Goal: Task Accomplishment & Management: Manage account settings

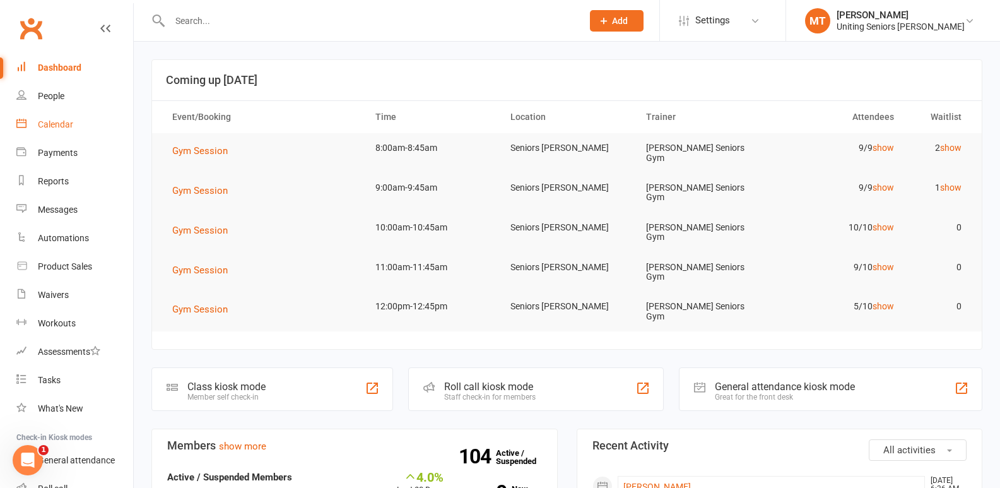
click at [55, 133] on link "Calendar" at bounding box center [74, 124] width 117 height 28
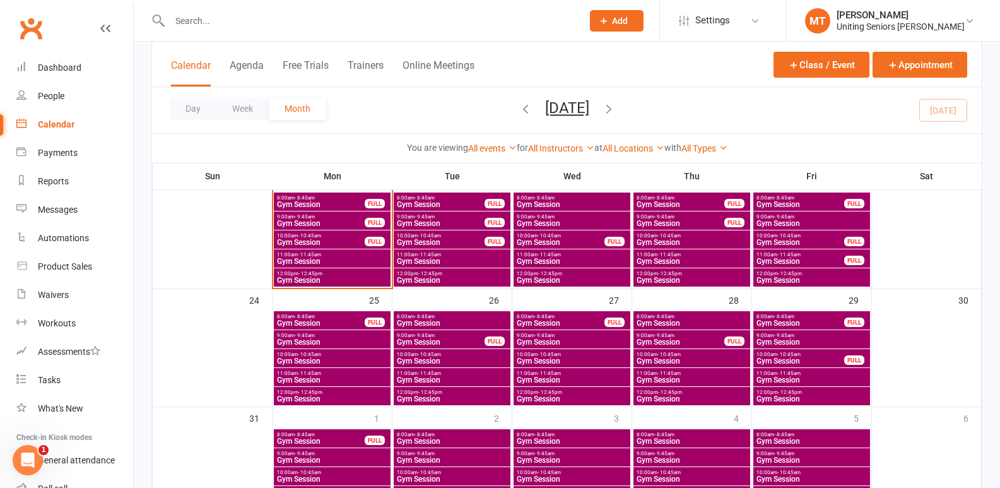
scroll to position [316, 0]
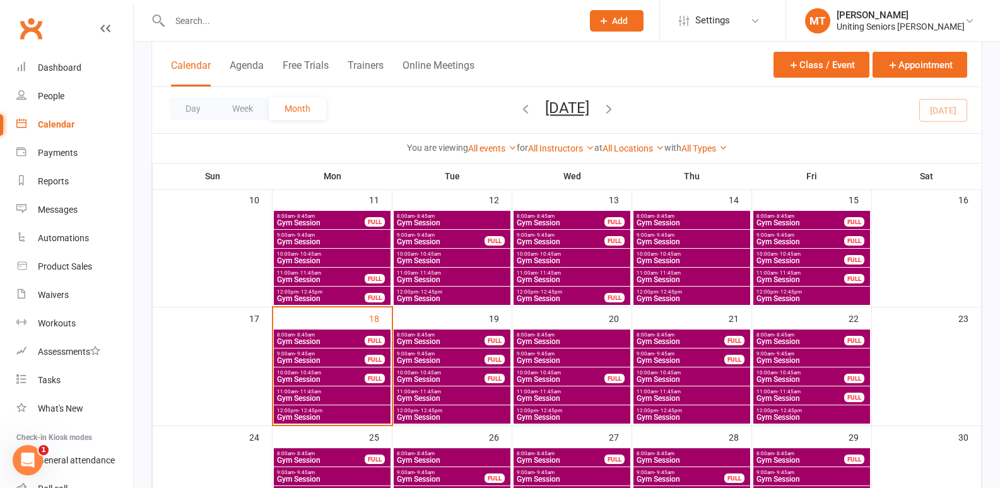
click at [812, 359] on span "Gym Session" at bounding box center [812, 361] width 112 height 8
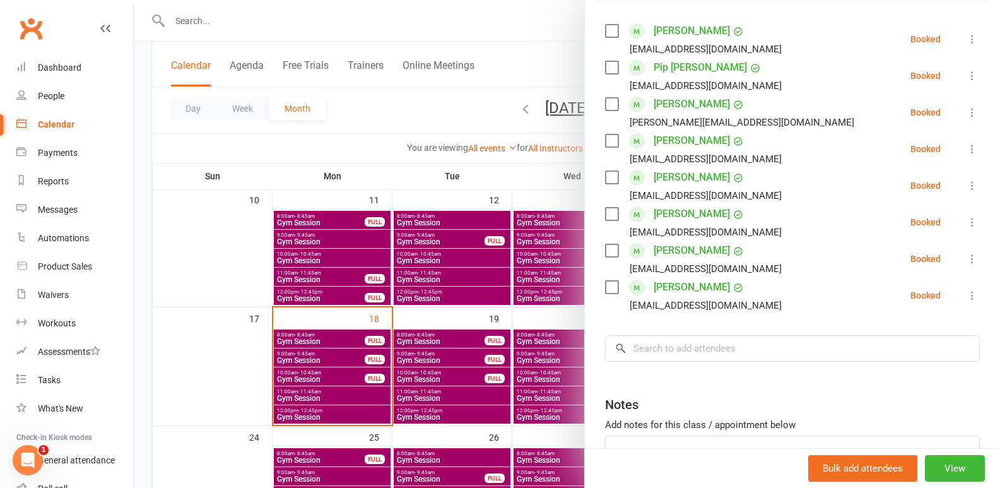
scroll to position [54, 0]
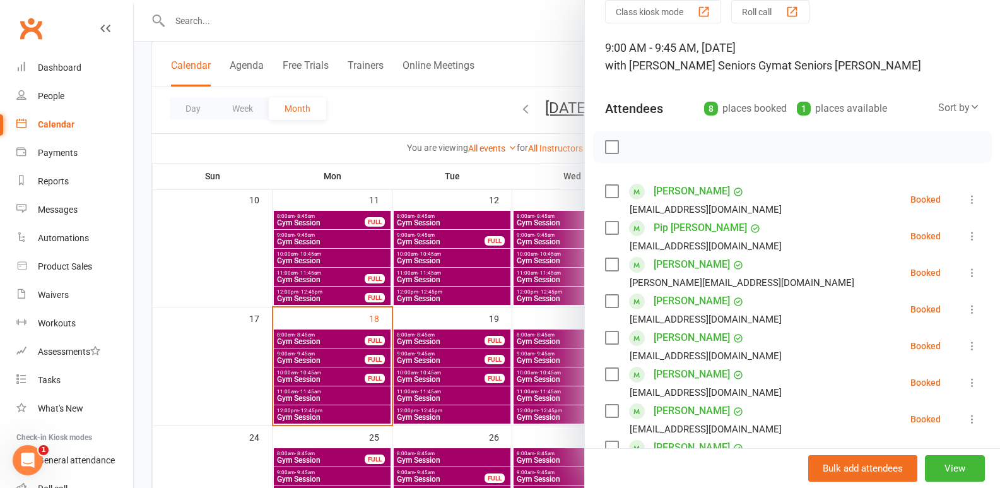
click at [437, 326] on div at bounding box center [567, 244] width 867 height 488
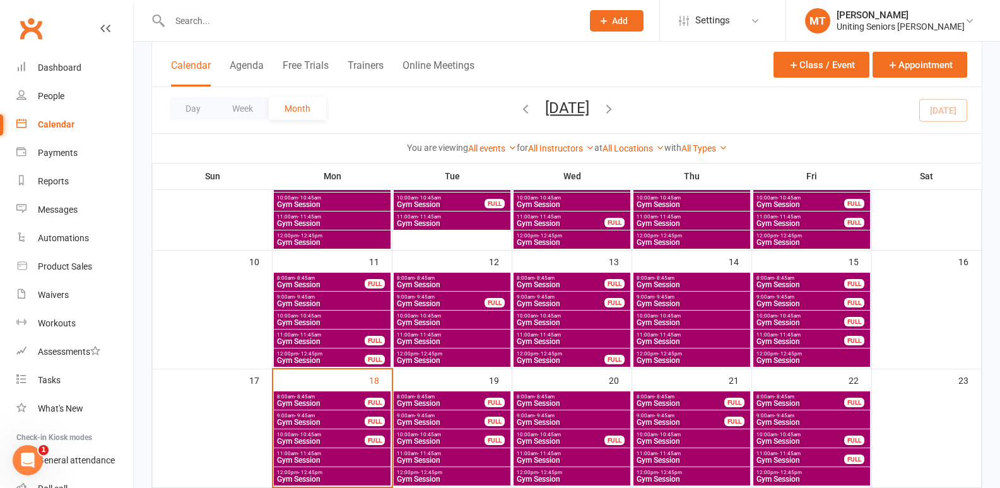
scroll to position [274, 0]
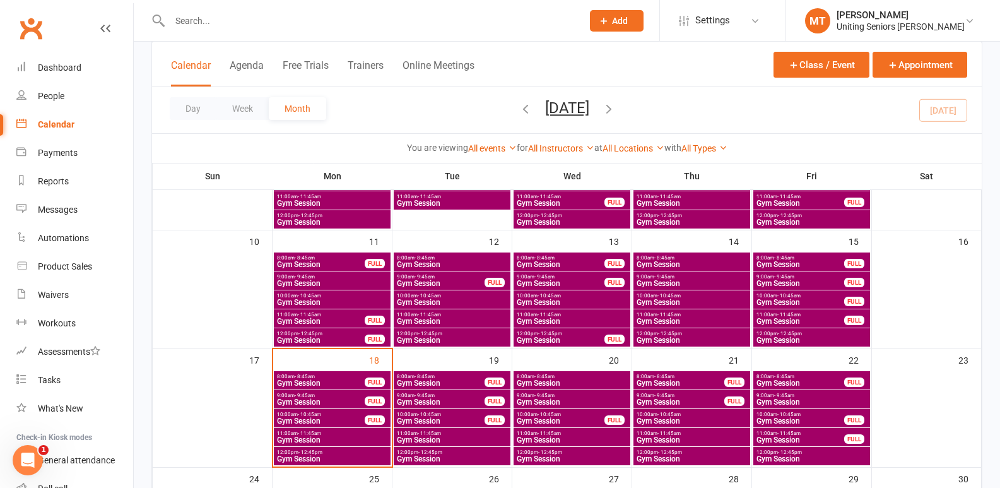
click at [465, 372] on div "8:00am - 8:45am Gym Session FULL" at bounding box center [452, 380] width 117 height 18
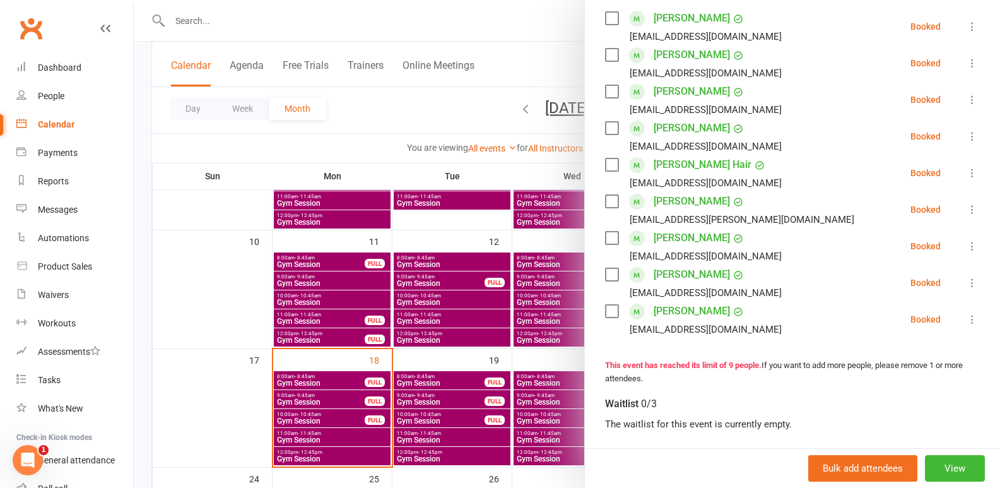
scroll to position [252, 0]
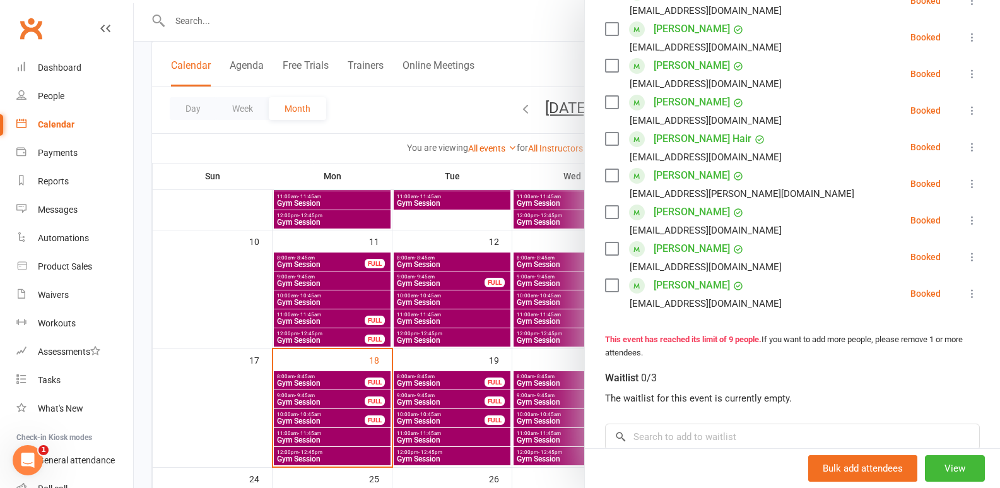
click at [446, 367] on div at bounding box center [567, 244] width 867 height 488
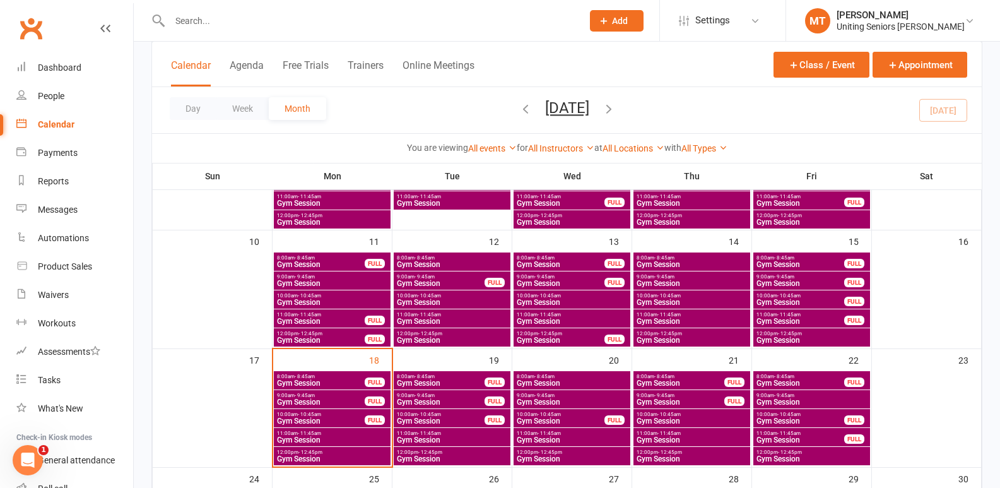
click at [614, 384] on span "Gym Session" at bounding box center [572, 383] width 112 height 8
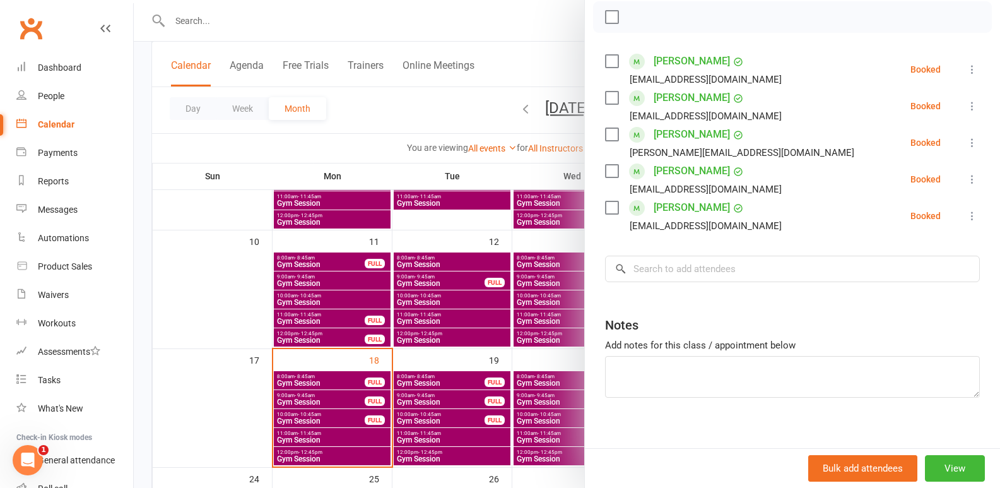
scroll to position [196, 0]
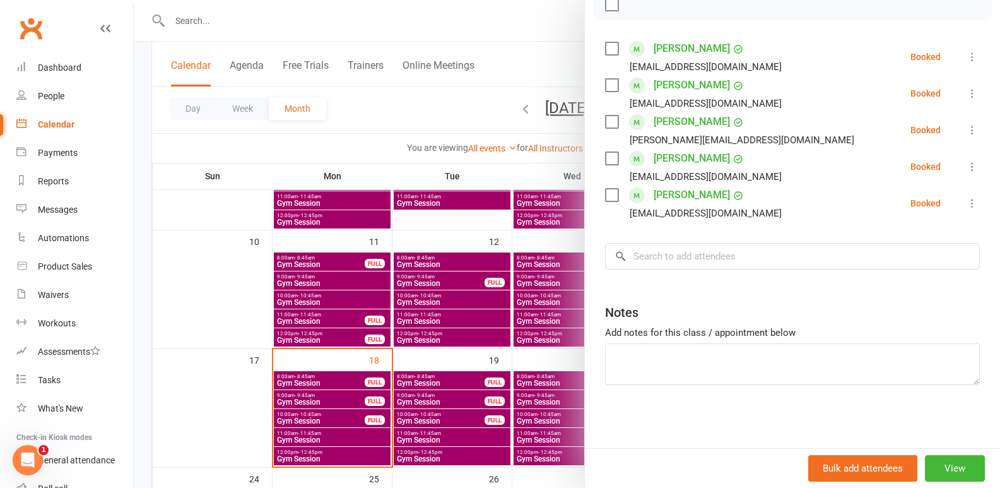
click at [521, 374] on div at bounding box center [567, 244] width 867 height 488
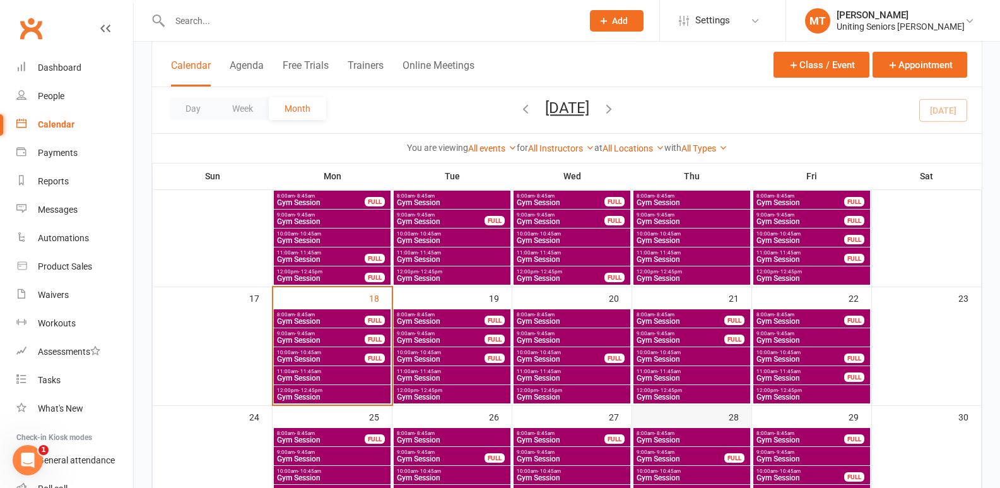
scroll to position [337, 0]
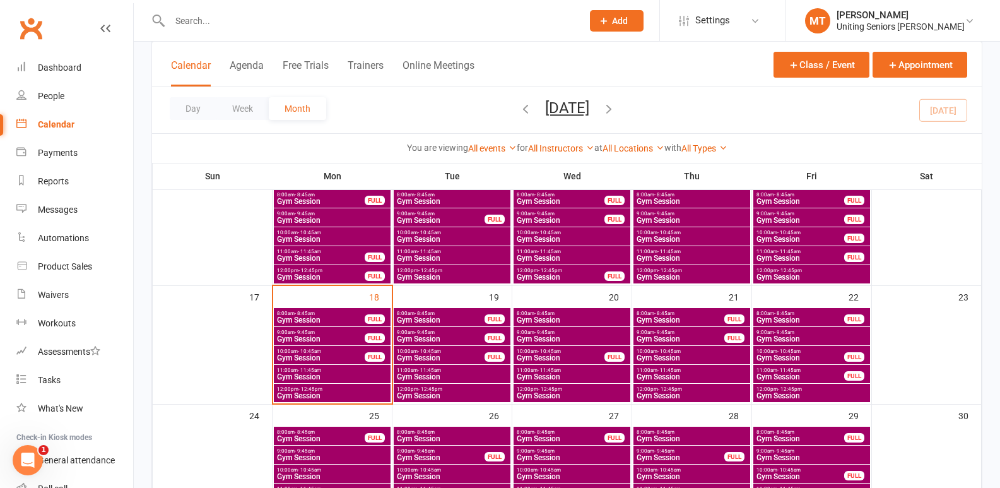
click at [365, 316] on div "FULL" at bounding box center [375, 318] width 20 height 9
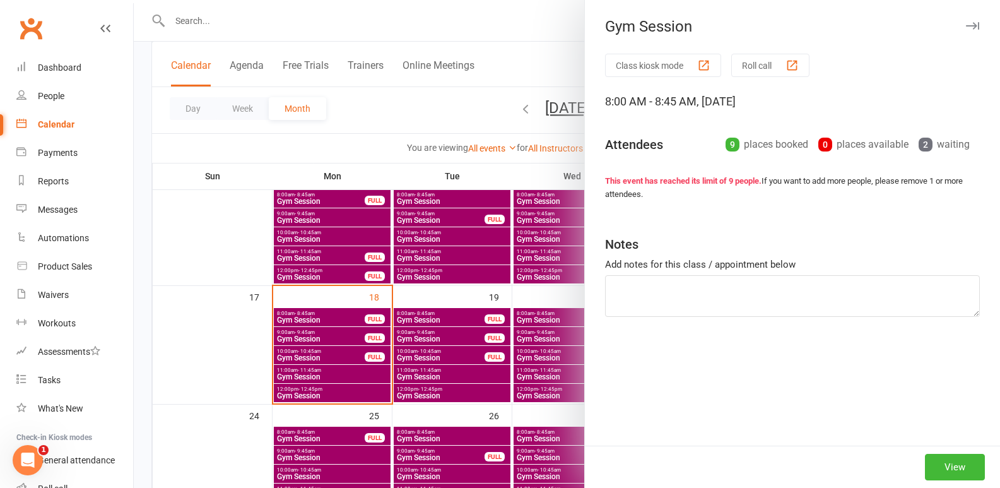
click at [362, 336] on div at bounding box center [567, 244] width 867 height 488
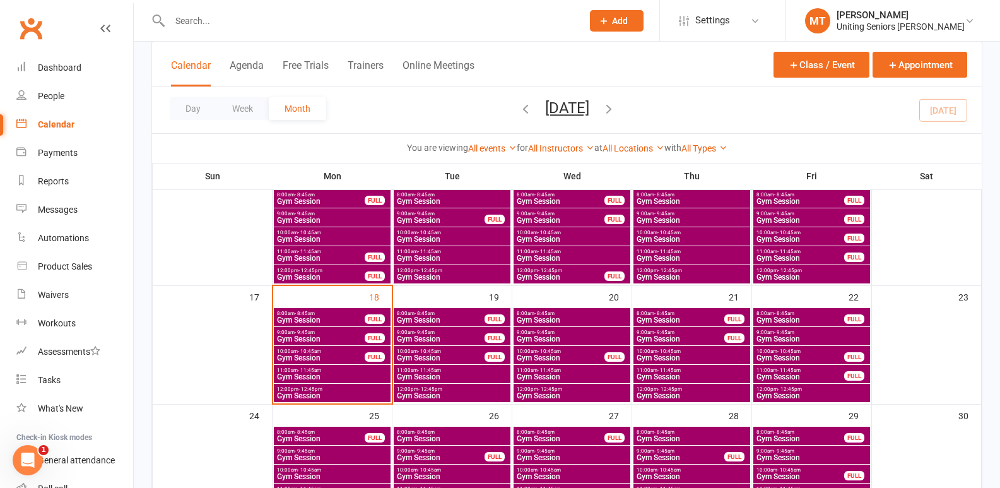
click at [362, 338] on span "Gym Session" at bounding box center [320, 339] width 89 height 8
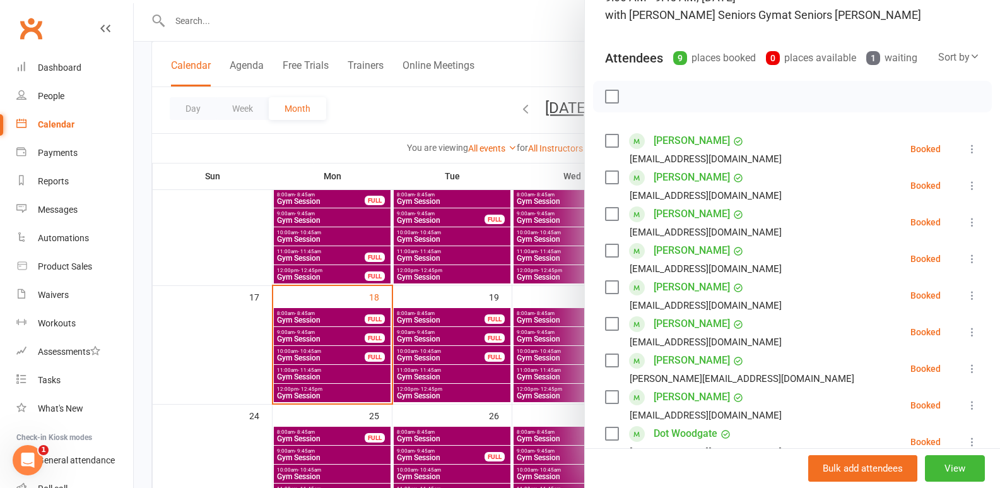
scroll to position [126, 0]
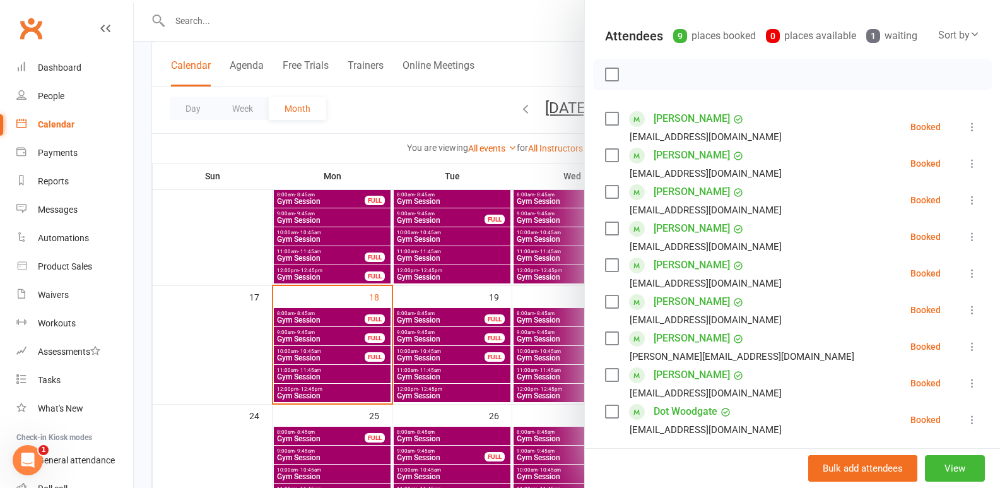
click at [327, 316] on div at bounding box center [567, 244] width 867 height 488
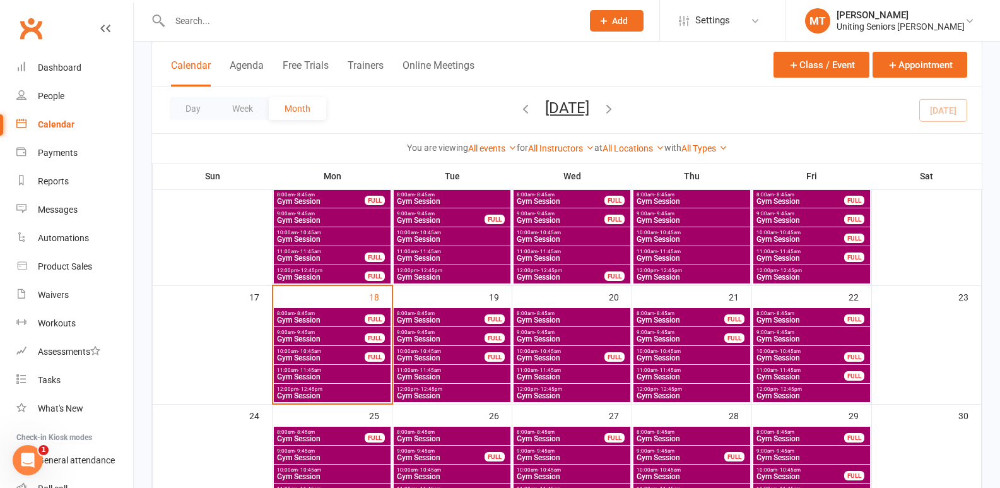
click at [369, 338] on div "FULL" at bounding box center [375, 337] width 20 height 9
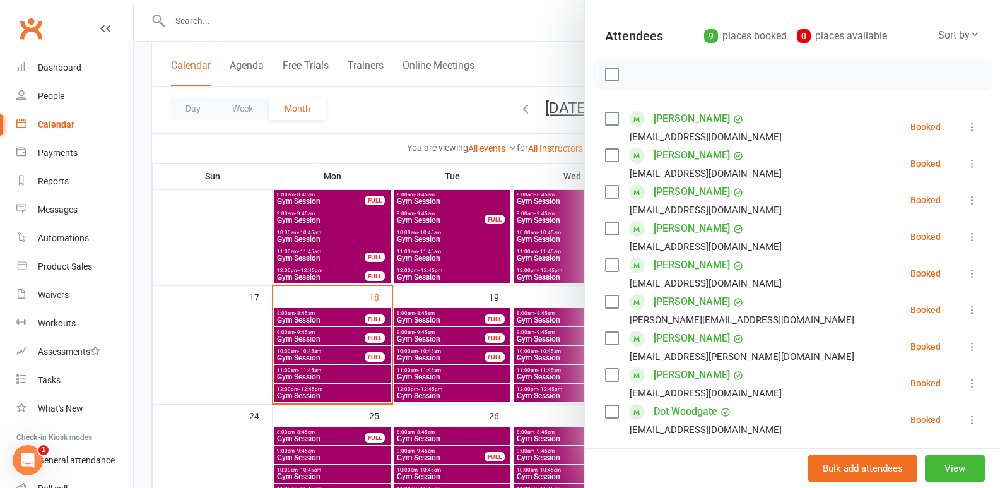
click at [446, 276] on div at bounding box center [567, 244] width 867 height 488
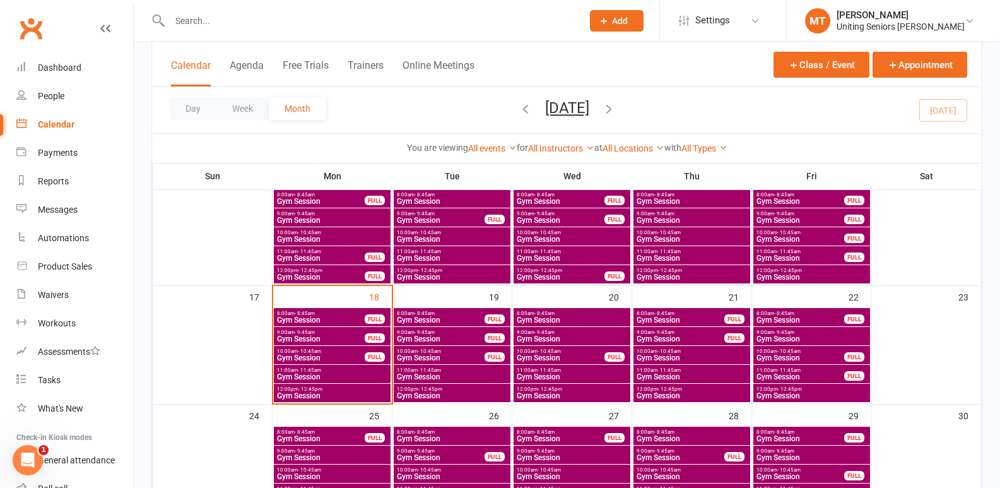
click at [357, 336] on span "Gym Session" at bounding box center [320, 339] width 89 height 8
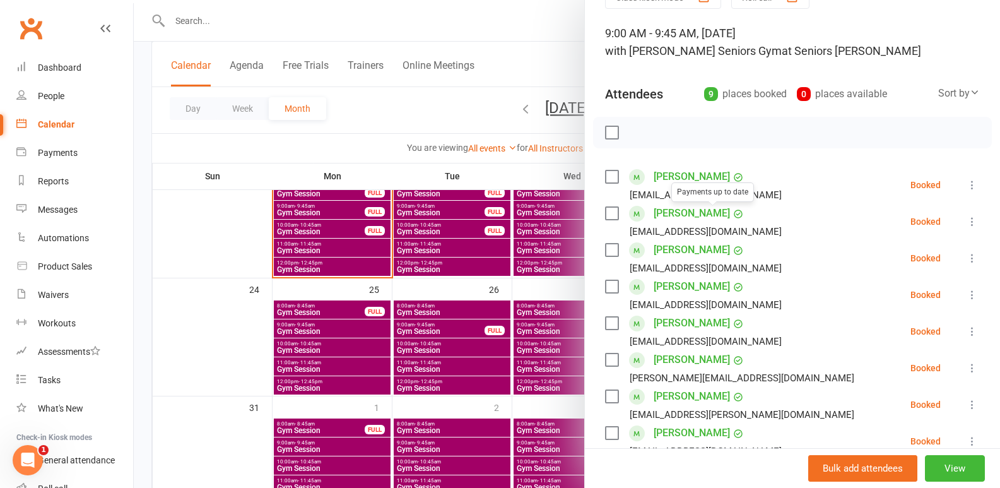
scroll to position [189, 0]
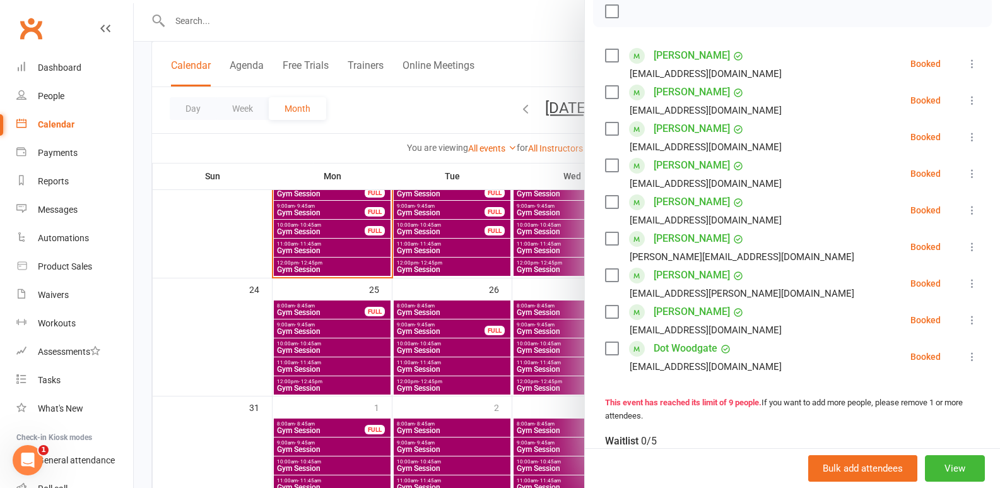
click at [384, 363] on div at bounding box center [567, 244] width 867 height 488
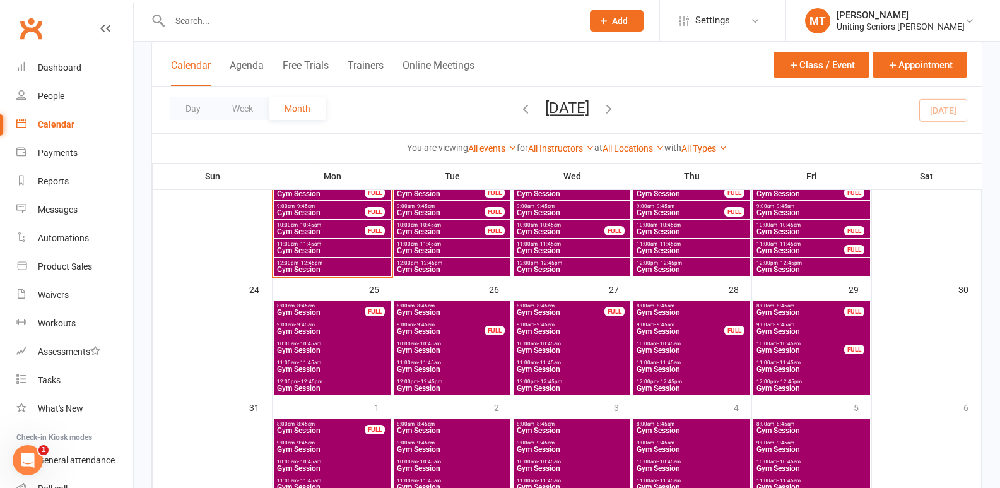
scroll to position [400, 0]
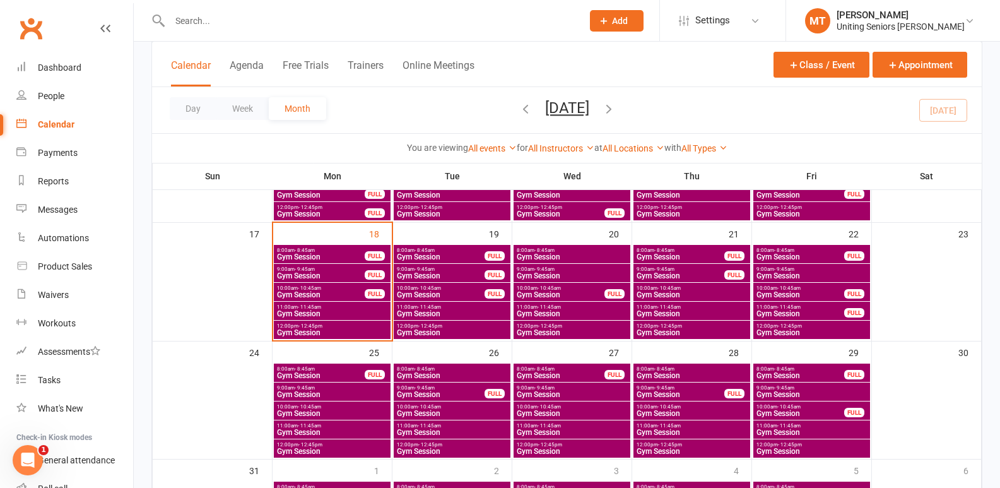
click at [365, 258] on div "FULL" at bounding box center [375, 255] width 20 height 9
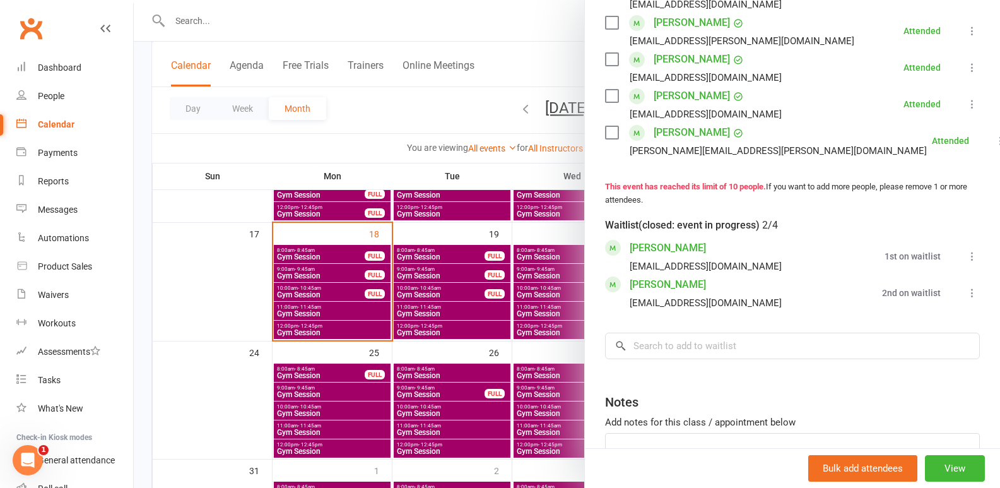
scroll to position [189, 0]
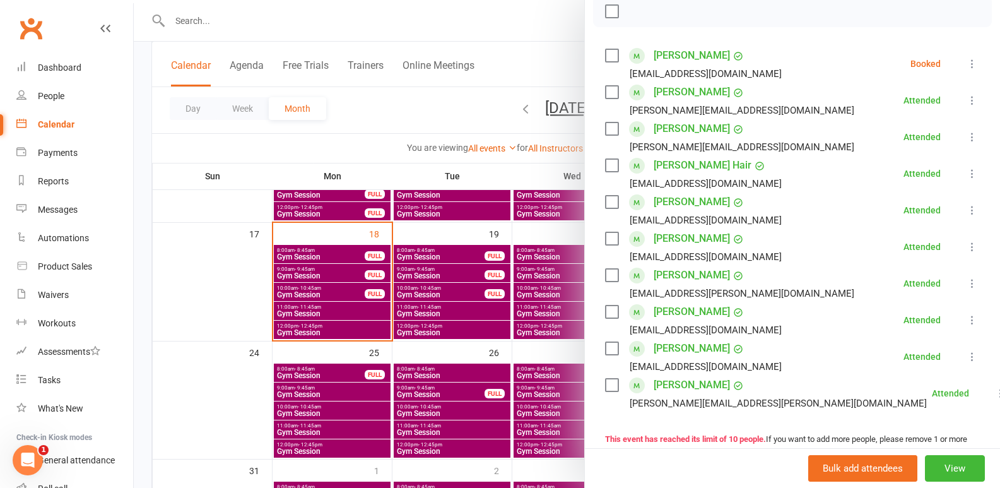
click at [504, 249] on div at bounding box center [567, 244] width 867 height 488
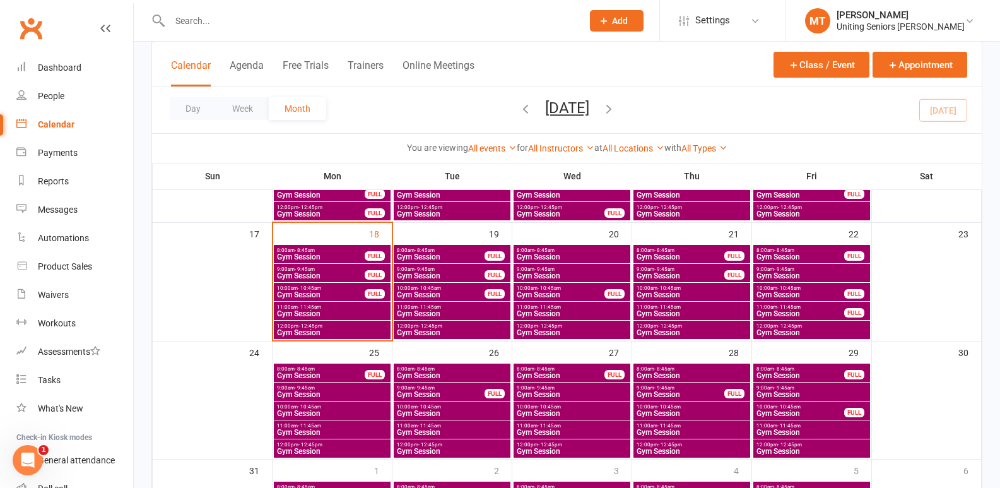
click at [357, 272] on span "Gym Session" at bounding box center [320, 276] width 89 height 8
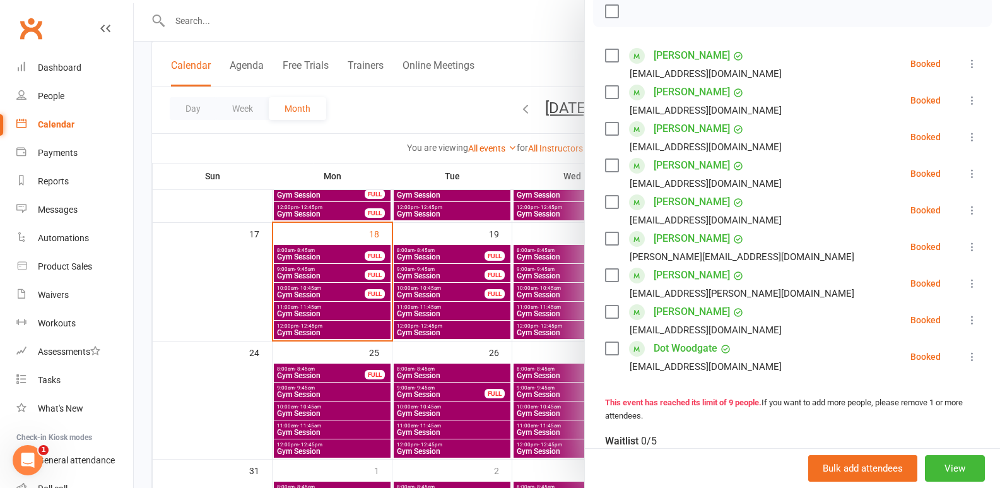
click at [394, 278] on div at bounding box center [567, 244] width 867 height 488
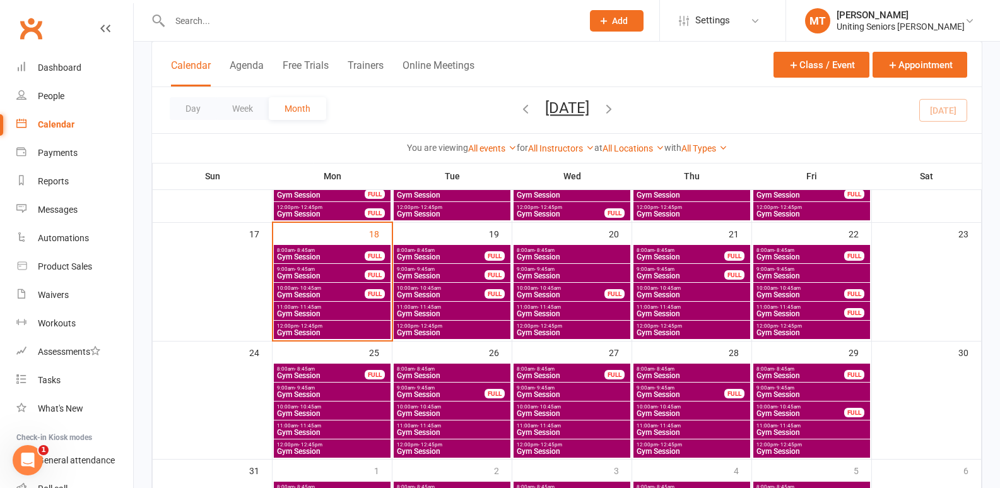
click at [325, 253] on span "Gym Session" at bounding box center [320, 257] width 89 height 8
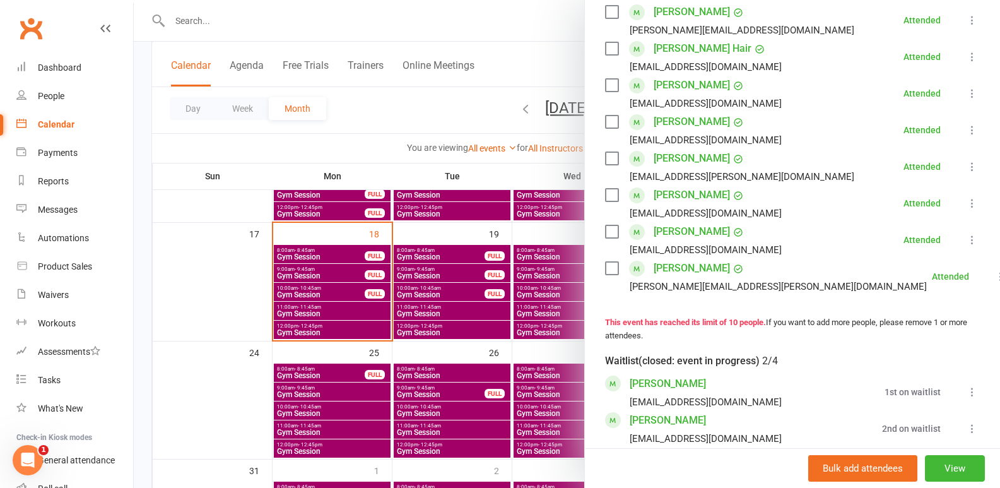
scroll to position [316, 0]
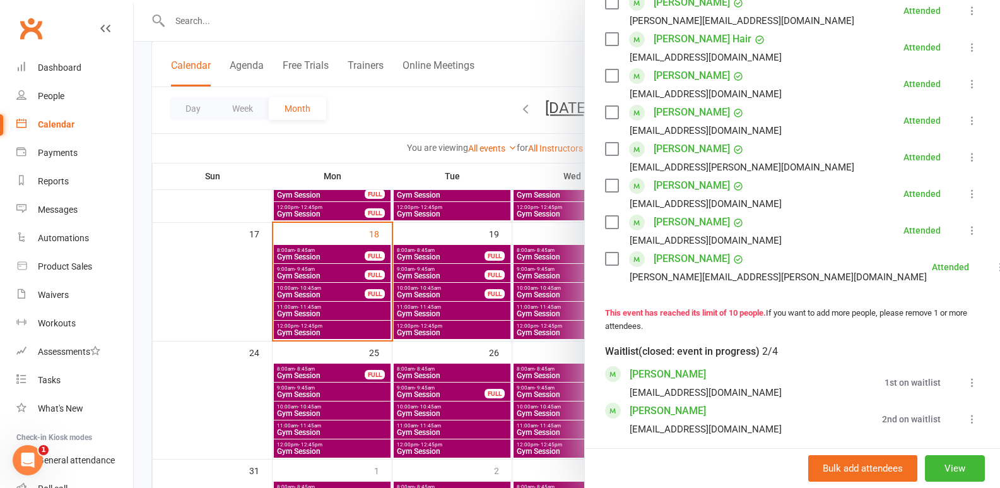
click at [941, 401] on li "[PERSON_NAME] [PERSON_NAME][EMAIL_ADDRESS][DOMAIN_NAME] 1st on waitlist Book no…" at bounding box center [792, 382] width 375 height 37
click at [966, 389] on icon at bounding box center [972, 382] width 13 height 13
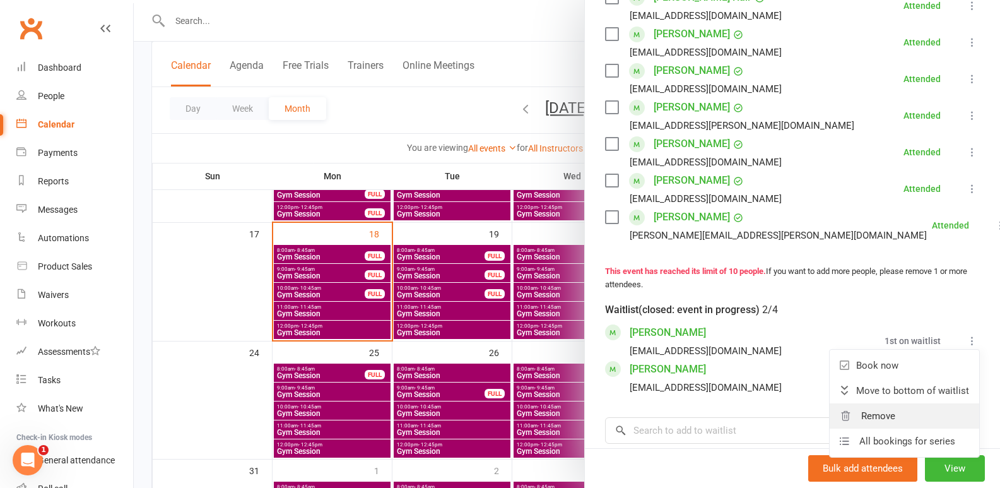
scroll to position [379, 0]
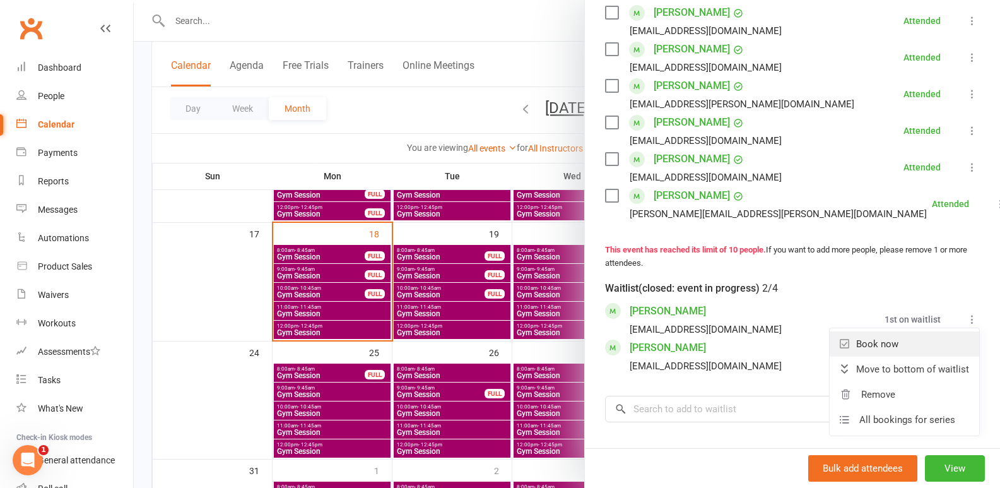
click at [887, 357] on link "Book now" at bounding box center [905, 343] width 150 height 25
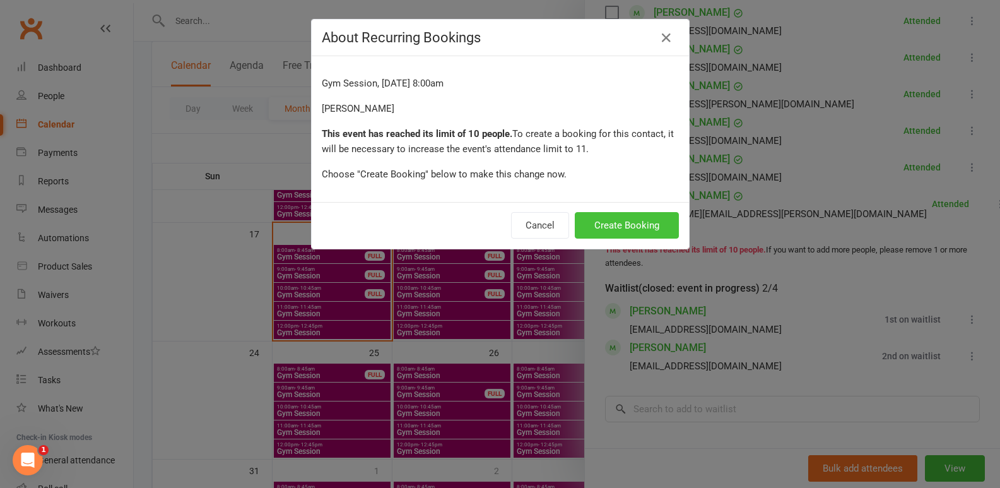
click at [649, 229] on button "Create Booking" at bounding box center [627, 225] width 104 height 27
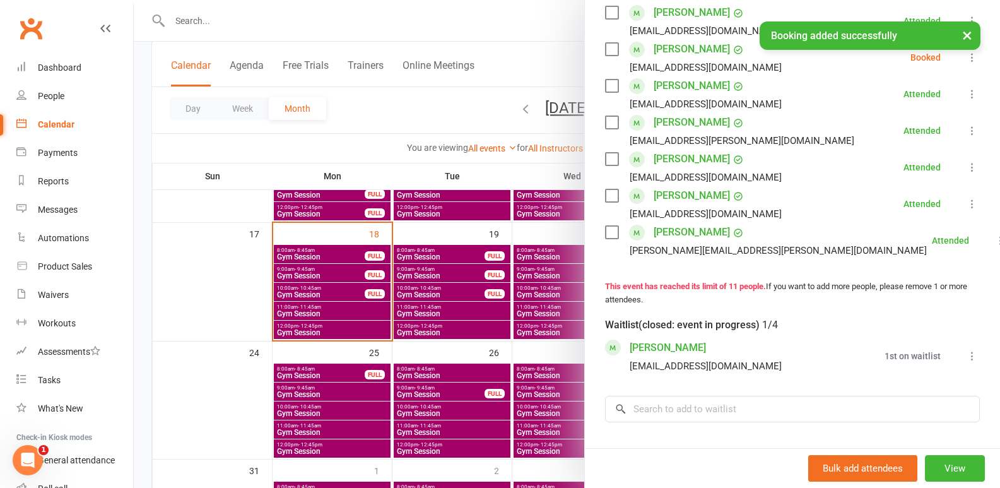
click at [966, 362] on icon at bounding box center [972, 356] width 13 height 13
click at [893, 391] on link "Book now" at bounding box center [912, 380] width 136 height 25
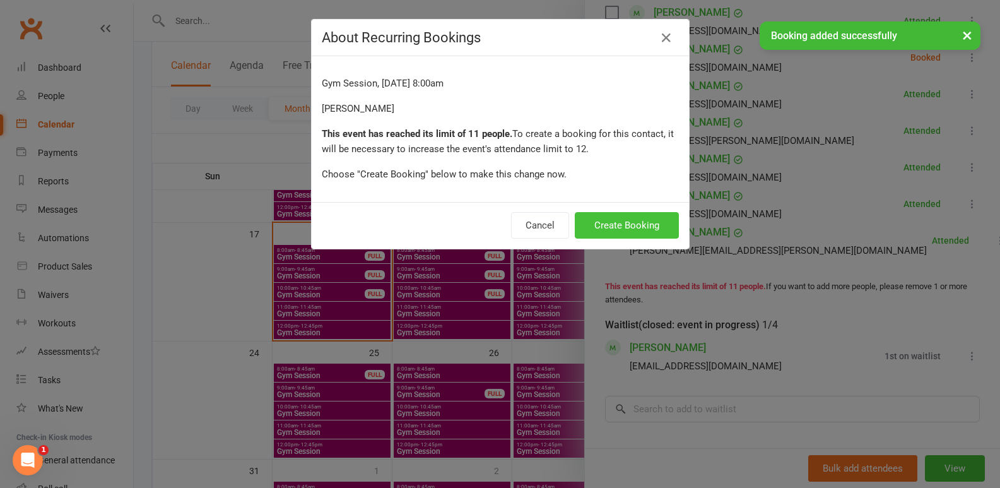
click at [640, 221] on button "Create Booking" at bounding box center [627, 225] width 104 height 27
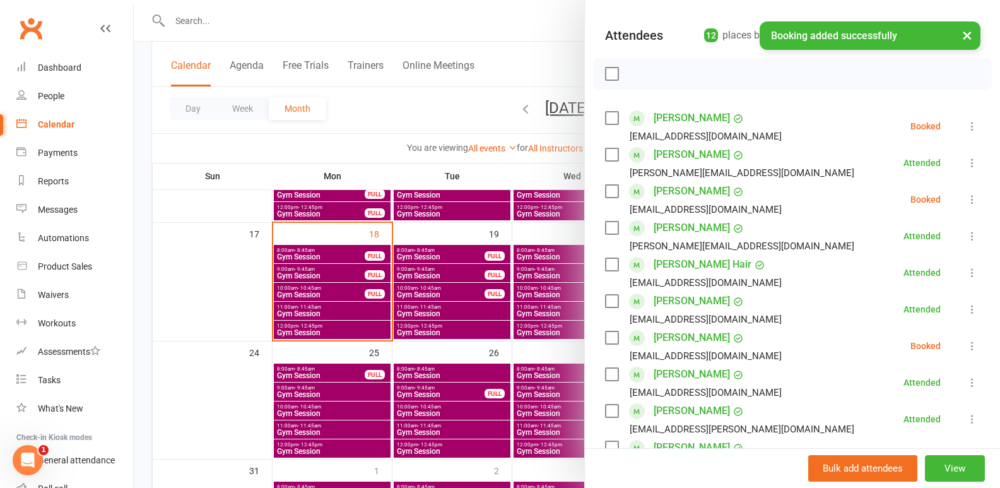
scroll to position [147, 0]
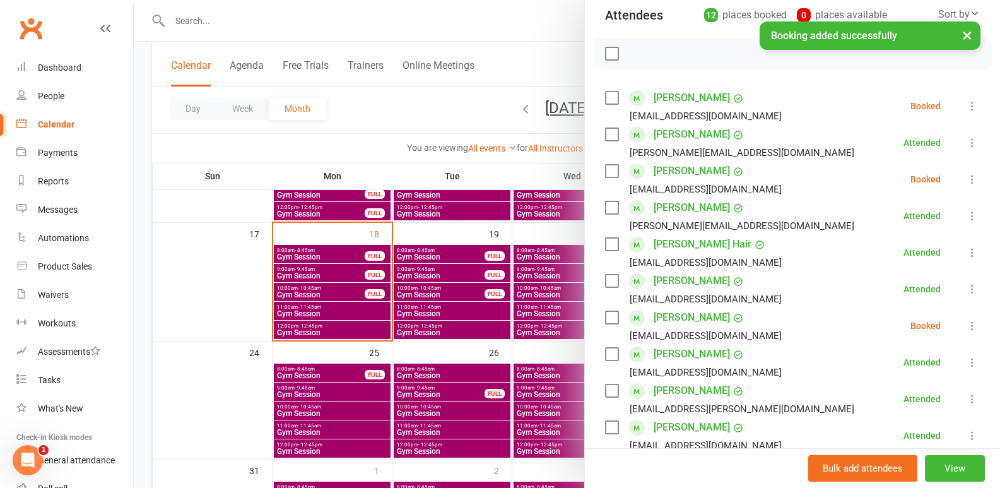
click at [966, 179] on icon at bounding box center [972, 179] width 13 height 13
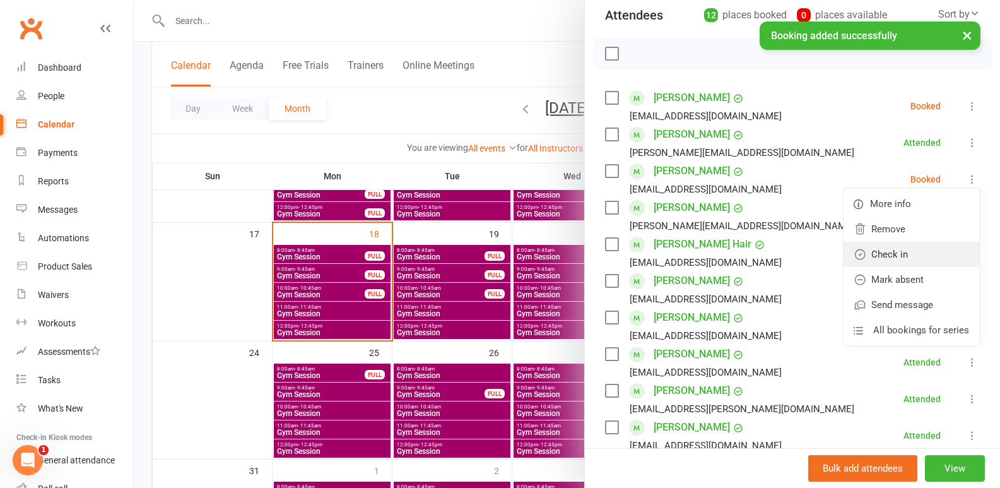
click at [892, 254] on link "Check in" at bounding box center [912, 254] width 136 height 25
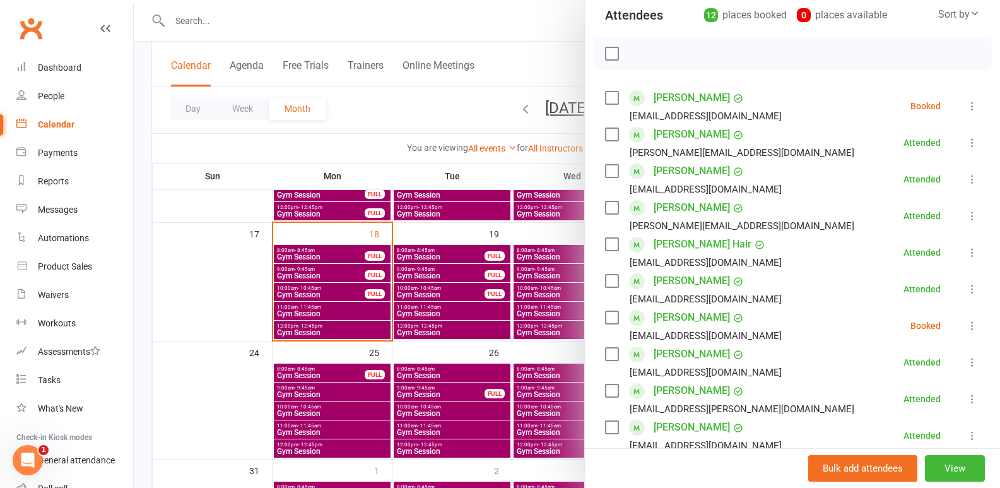
scroll to position [210, 0]
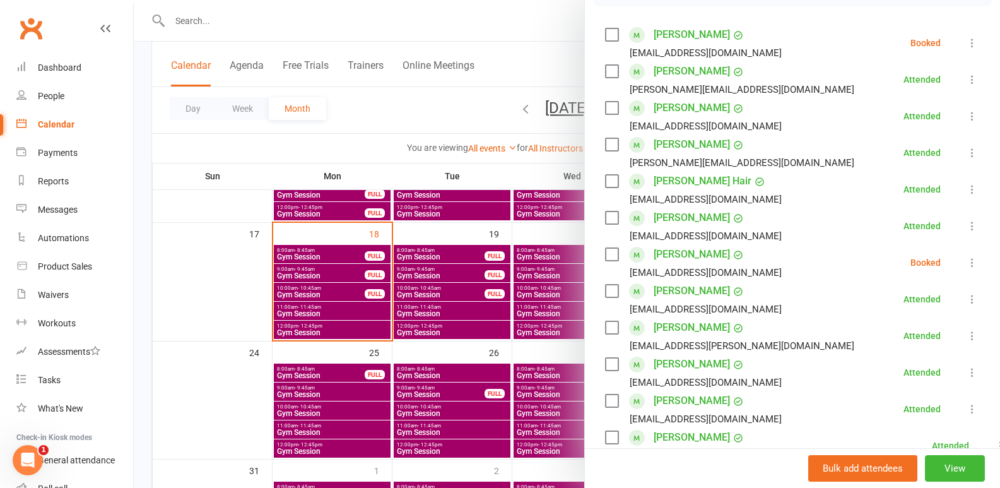
click at [966, 259] on icon at bounding box center [972, 262] width 13 height 13
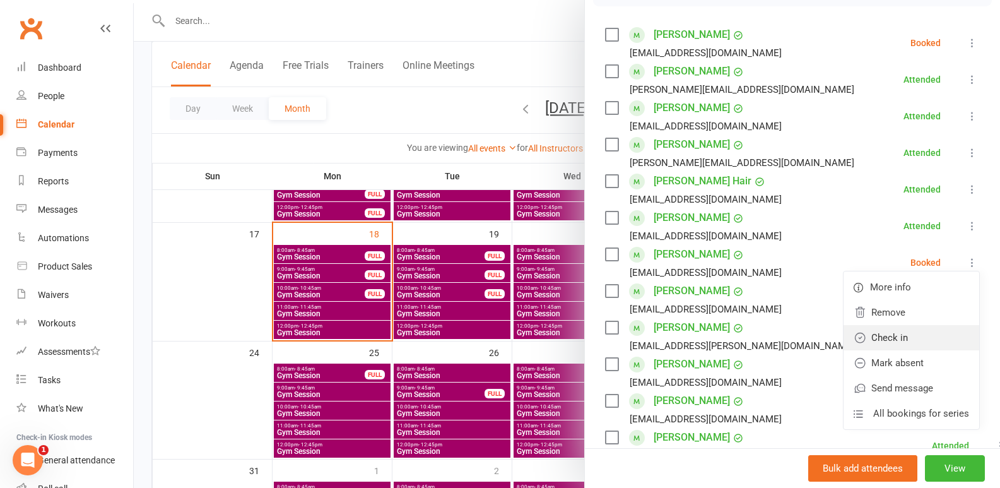
drag, startPoint x: 903, startPoint y: 332, endPoint x: 864, endPoint y: 269, distance: 74.3
click at [904, 332] on link "Check in" at bounding box center [912, 337] width 136 height 25
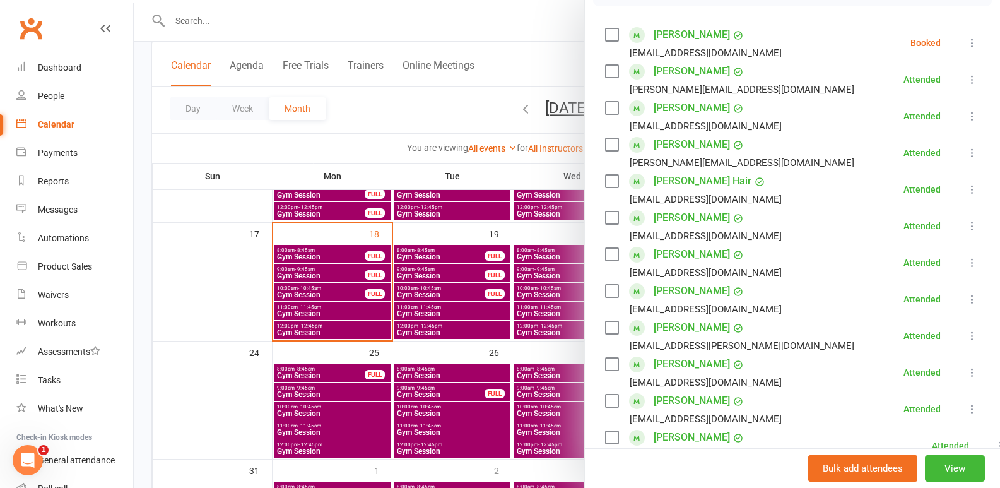
scroll to position [147, 0]
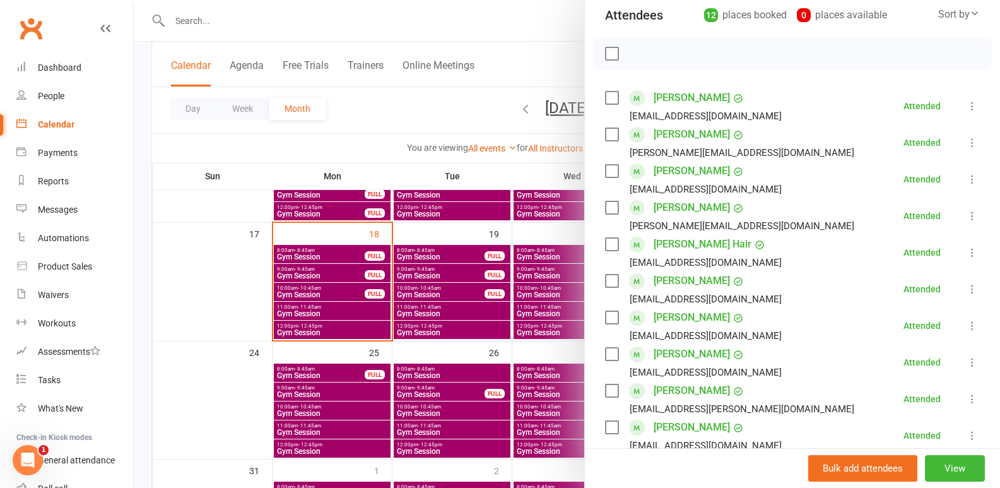
click at [446, 336] on div at bounding box center [567, 244] width 867 height 488
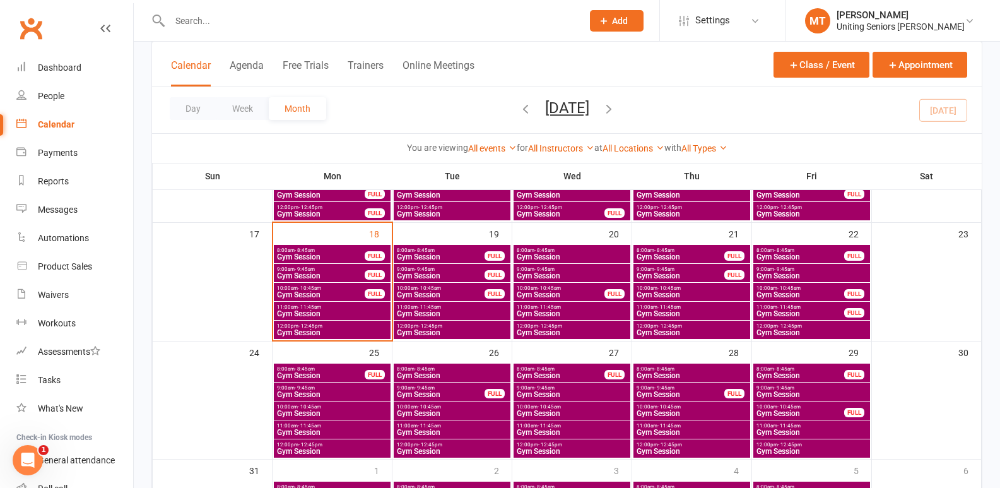
click at [355, 267] on span "9:00am - 9:45am" at bounding box center [320, 269] width 89 height 6
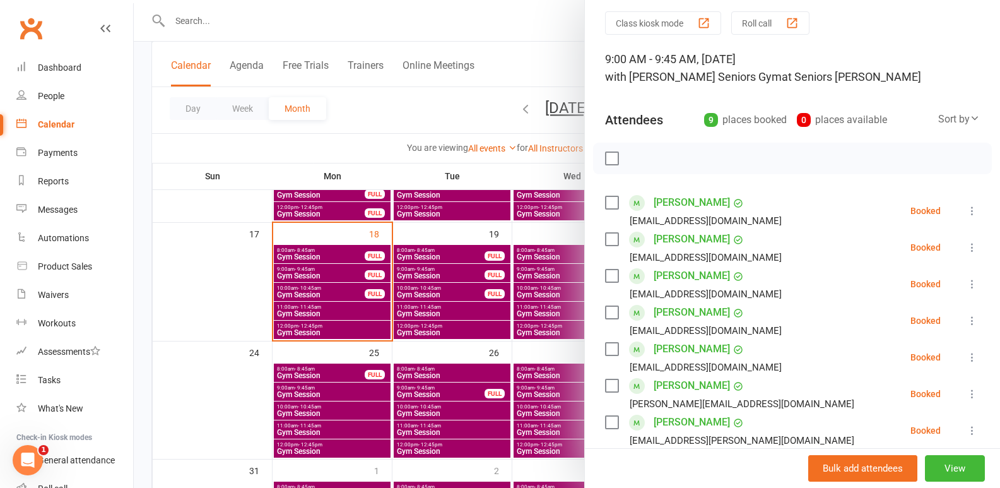
scroll to position [63, 0]
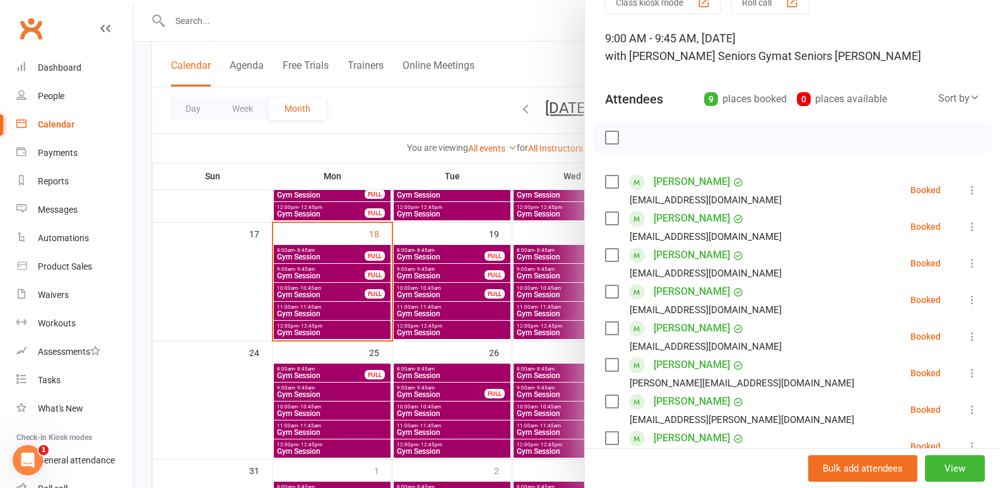
click at [966, 191] on icon at bounding box center [972, 190] width 13 height 13
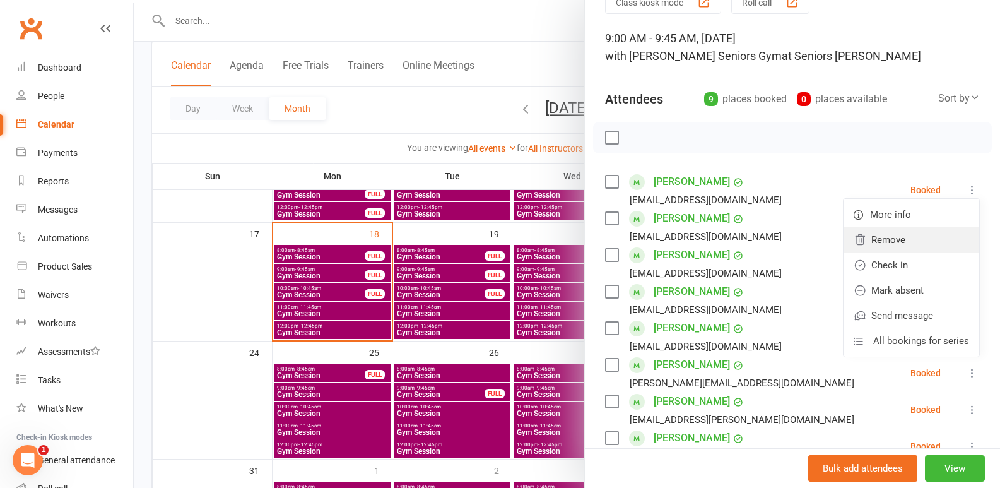
click at [902, 233] on link "Remove" at bounding box center [912, 239] width 136 height 25
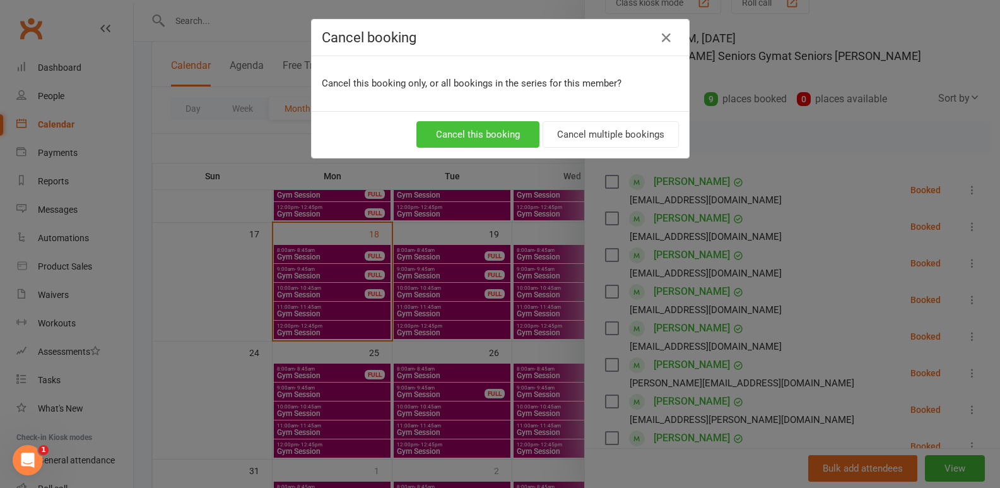
click at [478, 129] on button "Cancel this booking" at bounding box center [478, 134] width 123 height 27
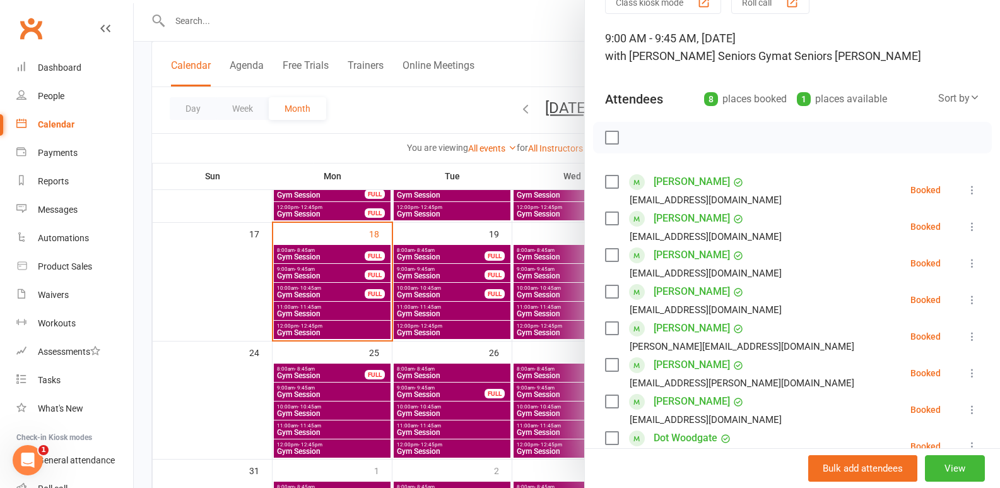
click at [510, 332] on div at bounding box center [567, 244] width 867 height 488
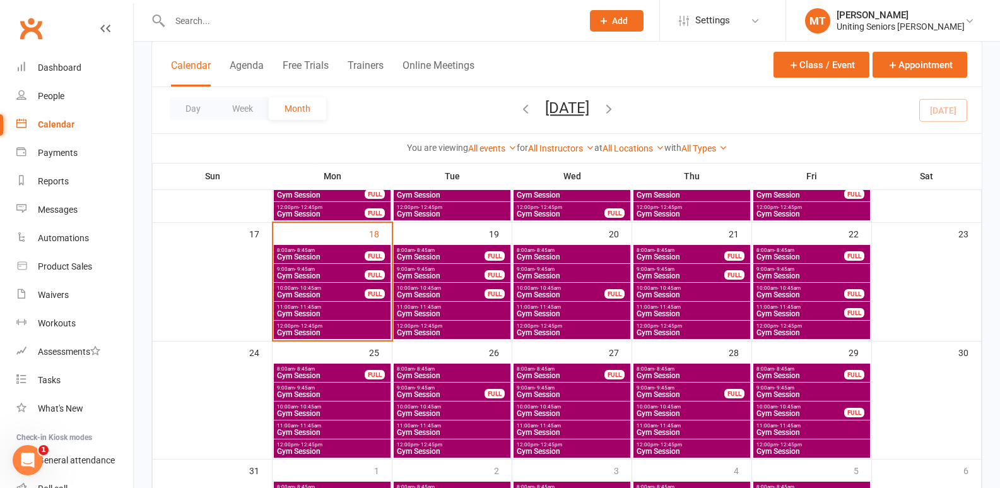
click at [566, 258] on span "Gym Session" at bounding box center [572, 257] width 112 height 8
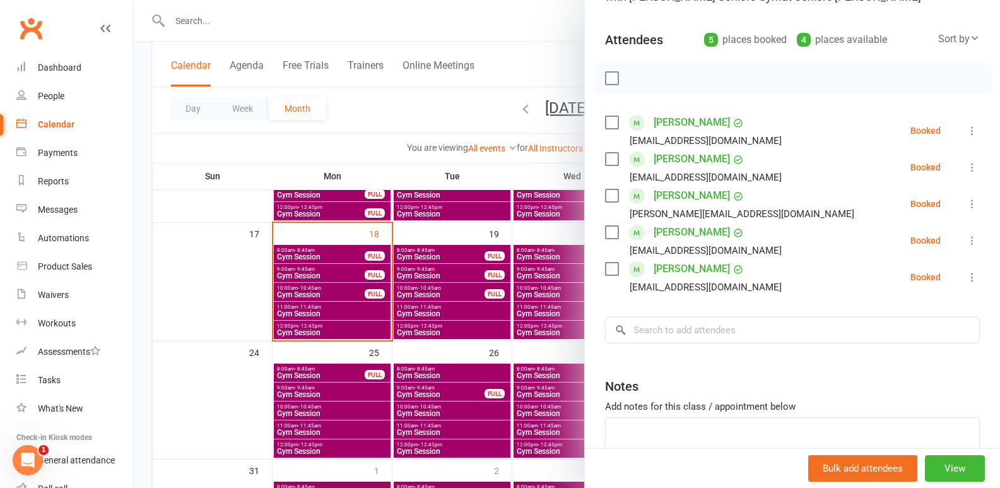
scroll to position [126, 0]
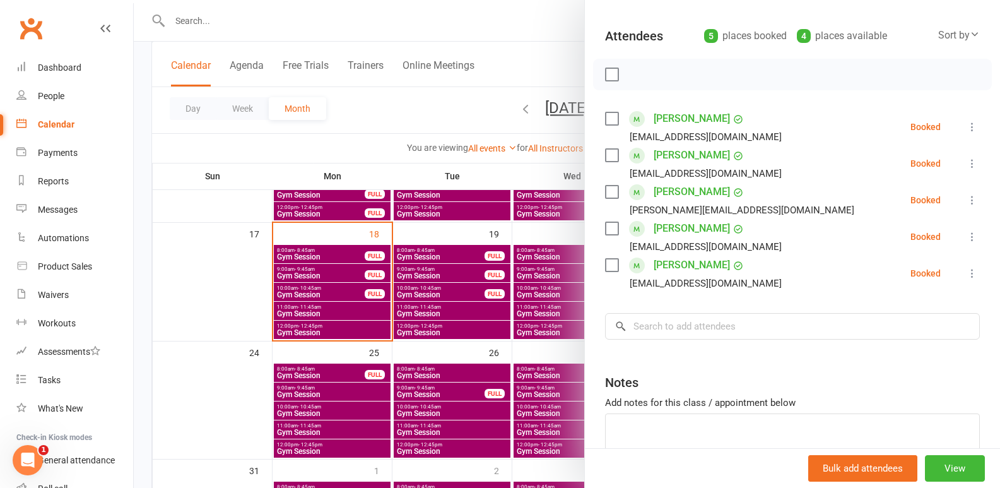
click at [495, 364] on div at bounding box center [567, 244] width 867 height 488
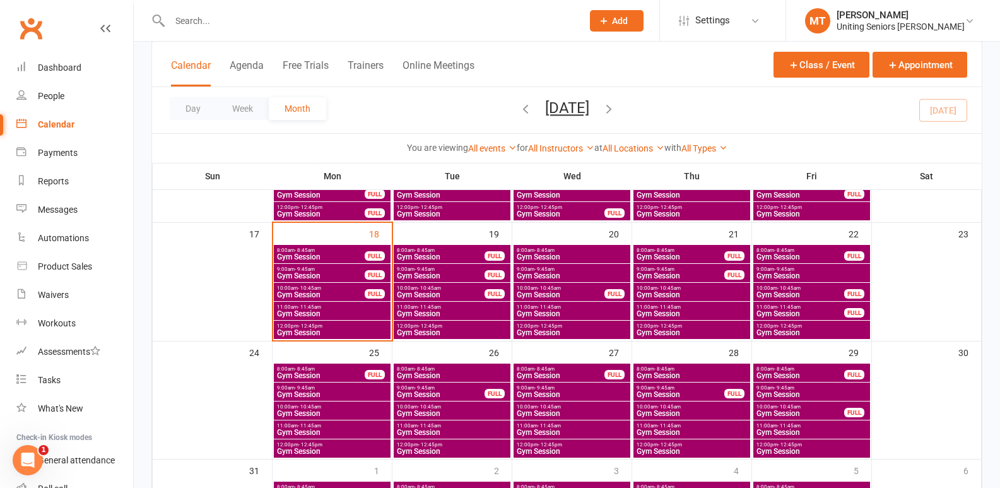
click at [342, 319] on div "11:00am - 11:45am Gym Session" at bounding box center [332, 311] width 117 height 18
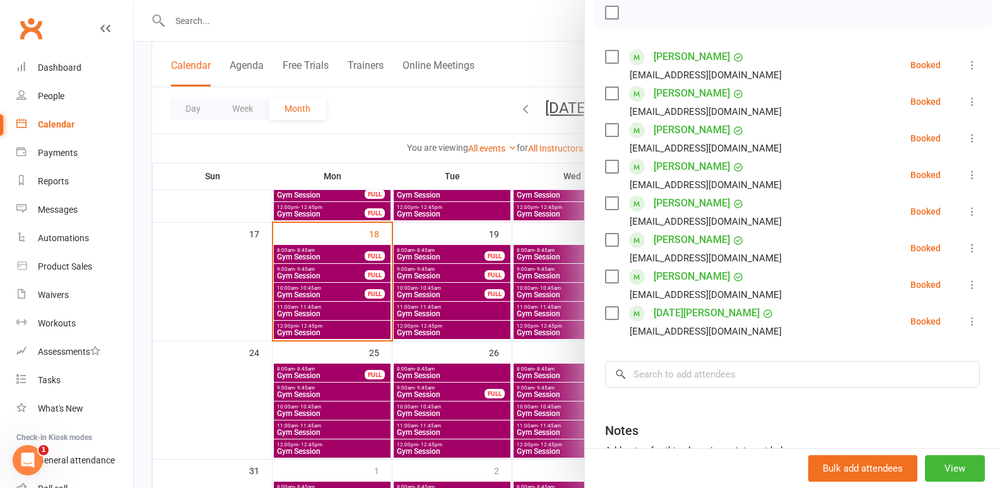
scroll to position [189, 0]
click at [657, 379] on input "search" at bounding box center [792, 373] width 375 height 27
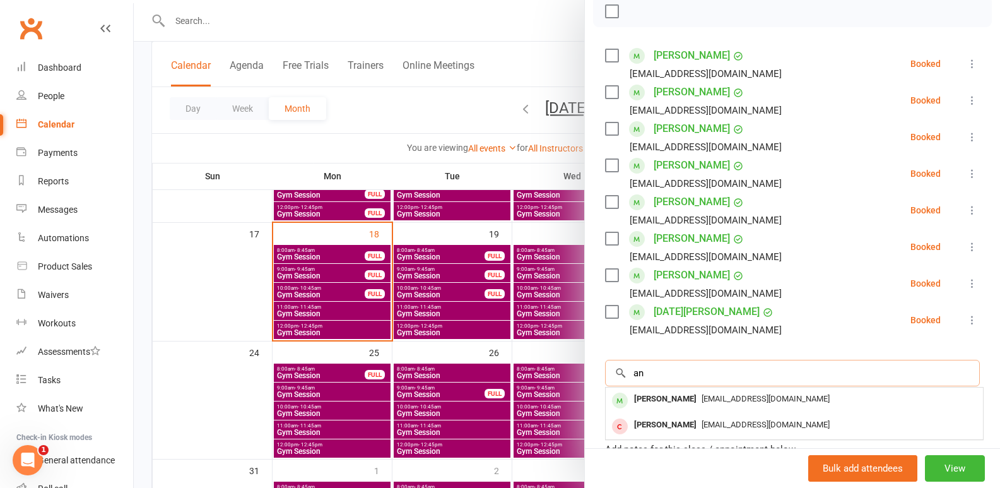
type input "a"
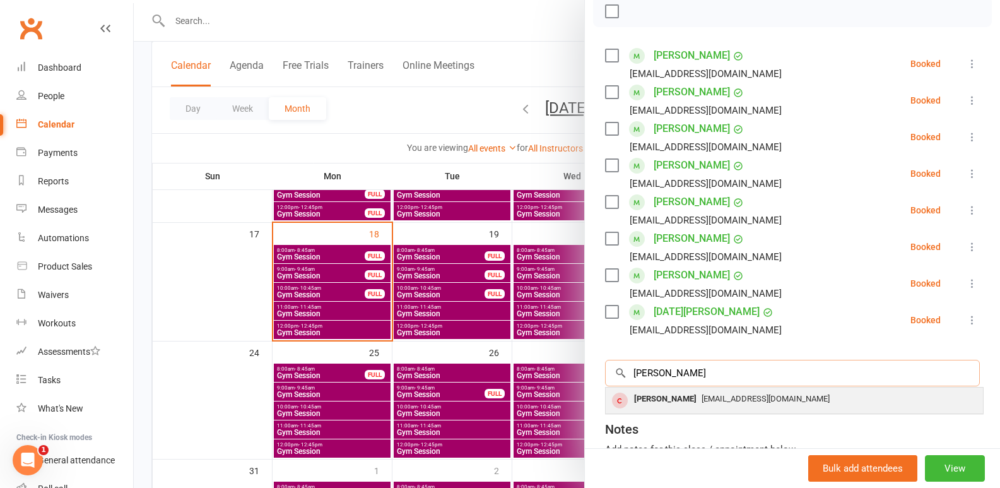
type input "[PERSON_NAME]"
click at [638, 402] on div "[PERSON_NAME]" at bounding box center [665, 399] width 73 height 18
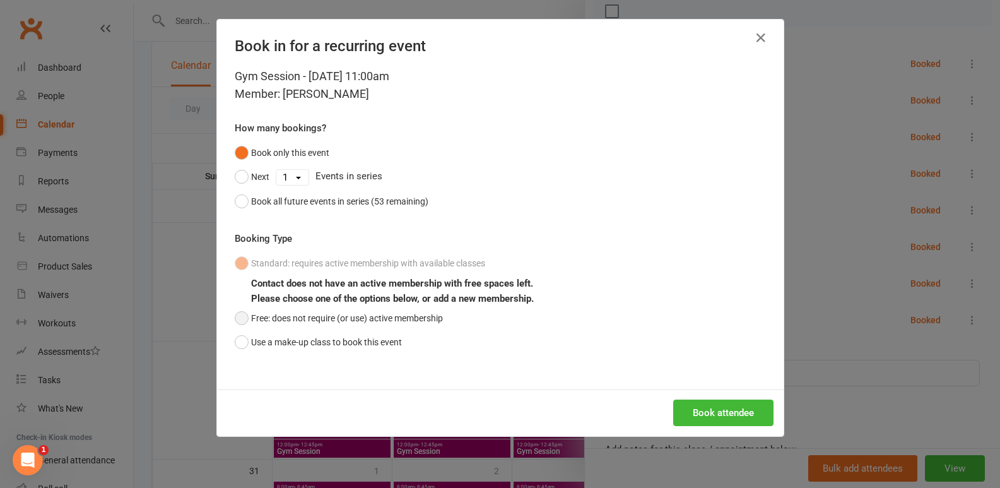
click at [279, 316] on button "Free: does not require (or use) active membership" at bounding box center [339, 318] width 208 height 24
drag, startPoint x: 734, startPoint y: 410, endPoint x: 718, endPoint y: 410, distance: 15.8
click at [734, 409] on button "Book attendee" at bounding box center [723, 413] width 100 height 27
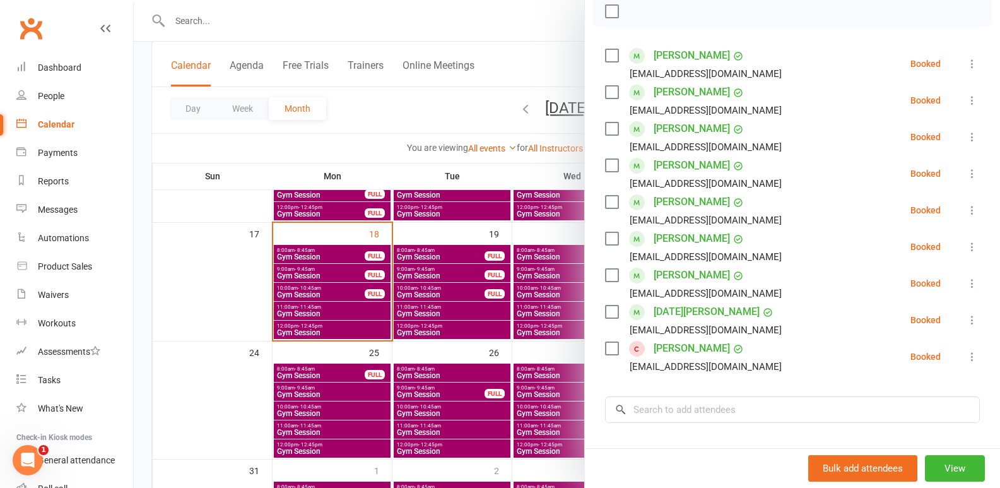
click at [271, 339] on div at bounding box center [567, 244] width 867 height 488
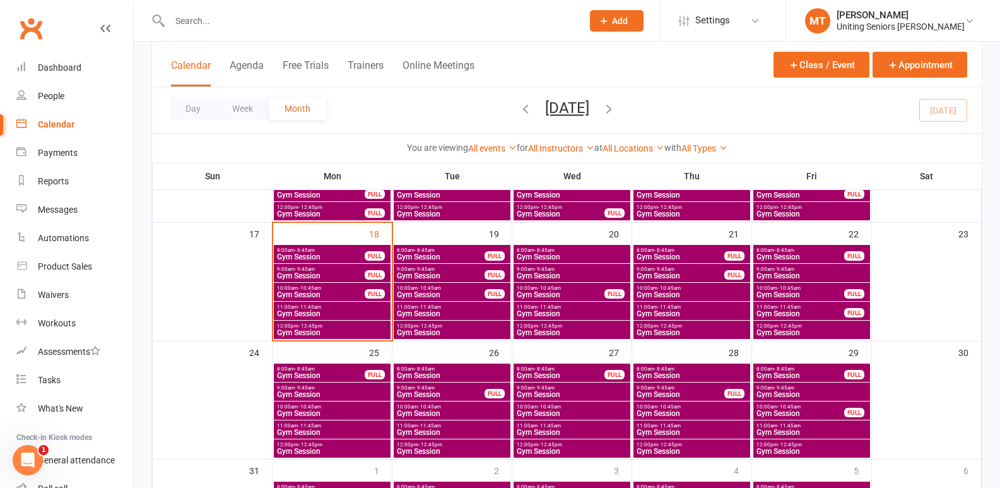
click at [338, 324] on span "12:00pm - 12:45pm" at bounding box center [332, 326] width 112 height 6
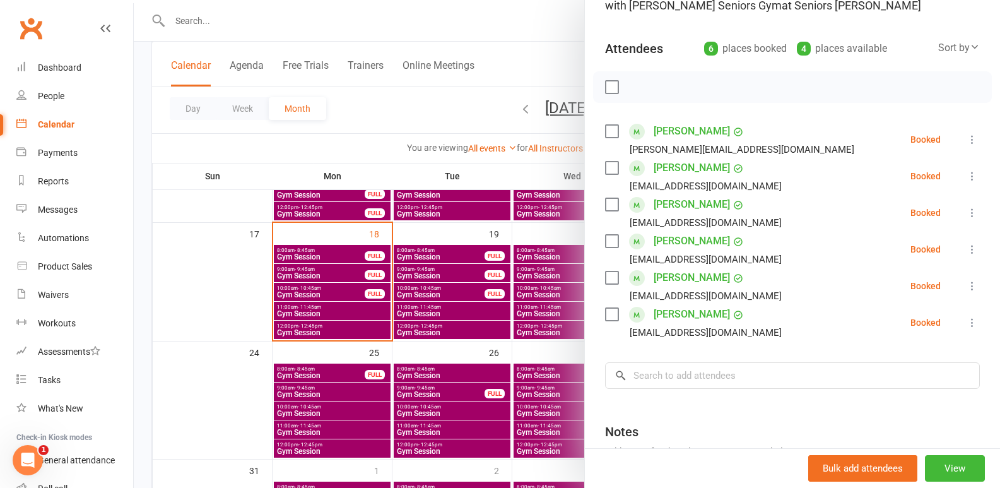
scroll to position [126, 0]
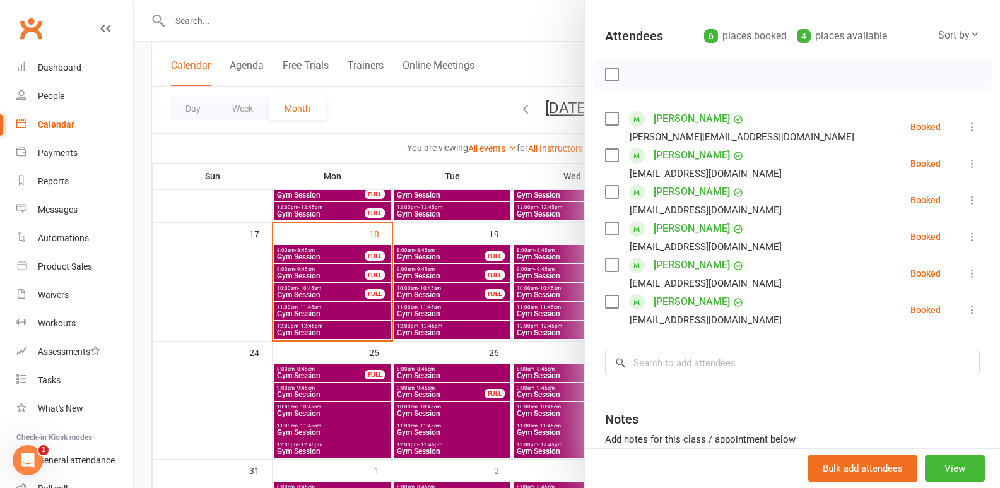
click at [966, 162] on icon at bounding box center [972, 163] width 13 height 13
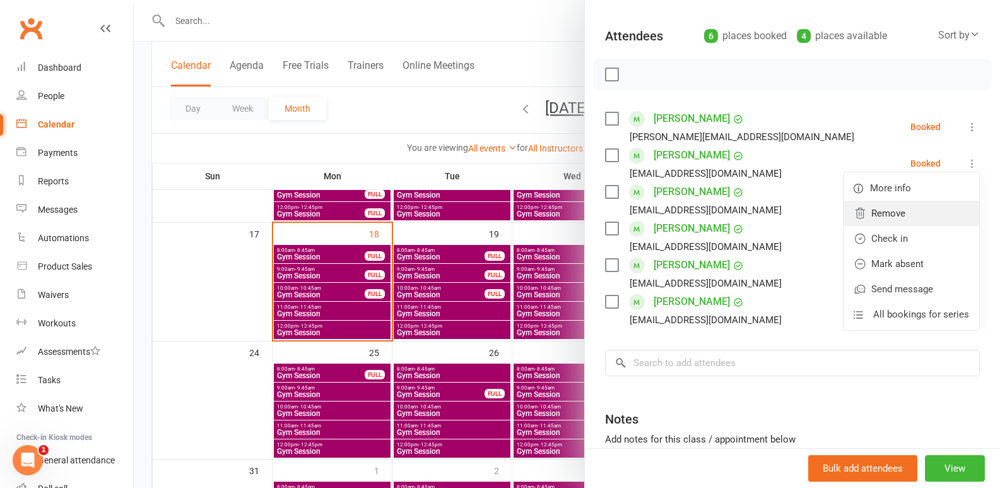
click at [874, 218] on link "Remove" at bounding box center [912, 213] width 136 height 25
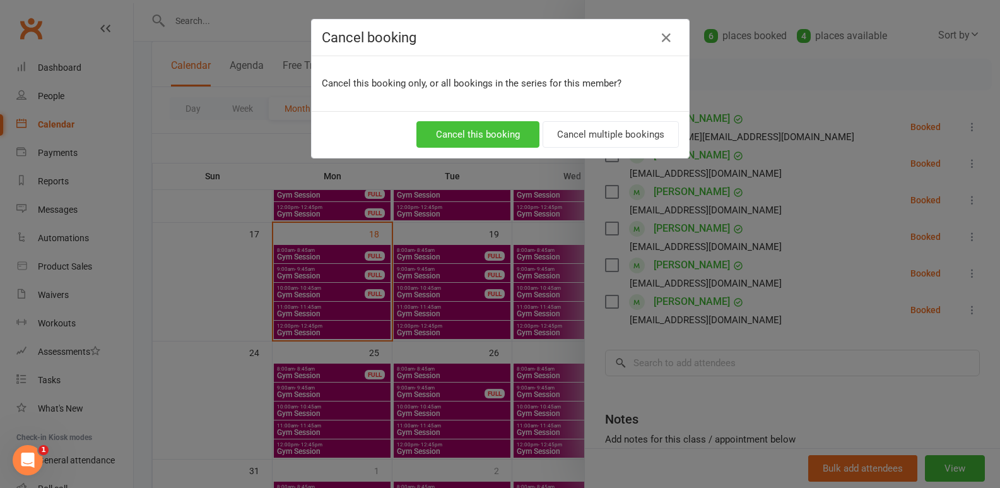
click at [473, 136] on button "Cancel this booking" at bounding box center [478, 134] width 123 height 27
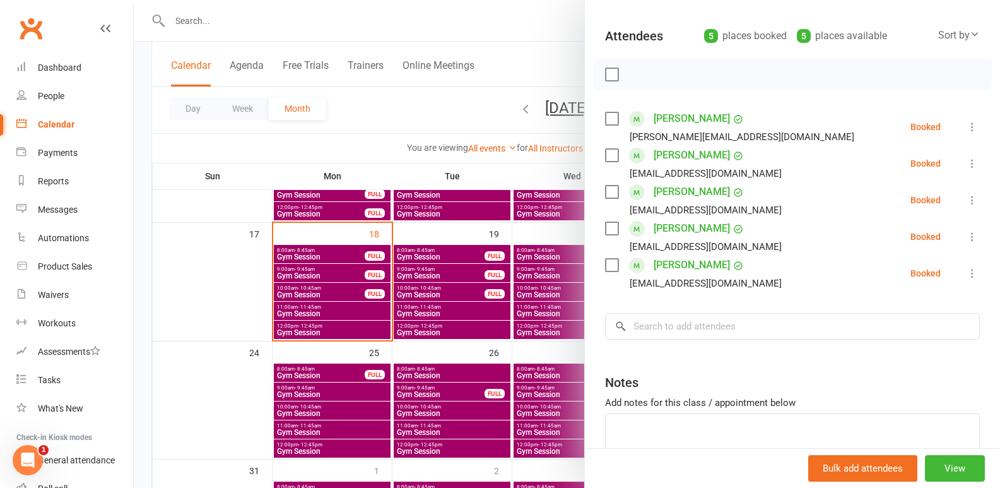
click at [357, 246] on div at bounding box center [567, 244] width 867 height 488
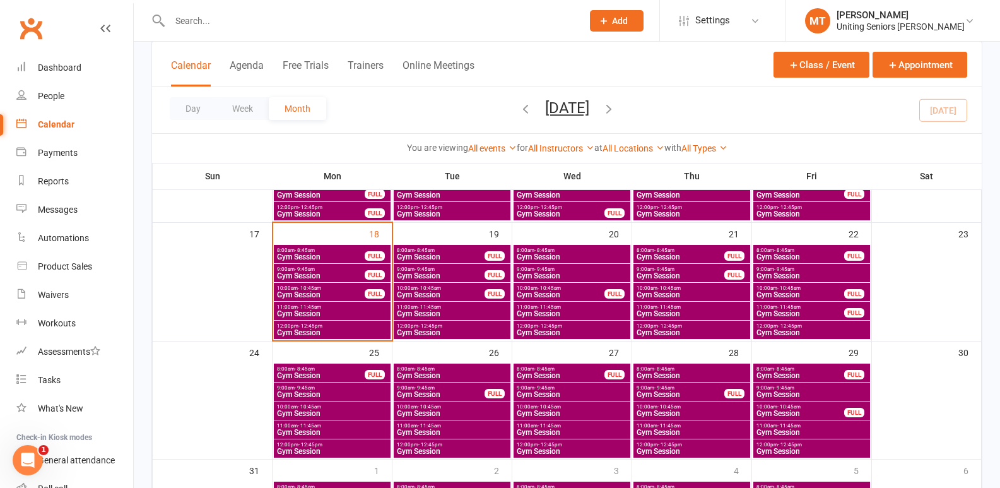
click at [357, 253] on span "Gym Session" at bounding box center [320, 257] width 89 height 8
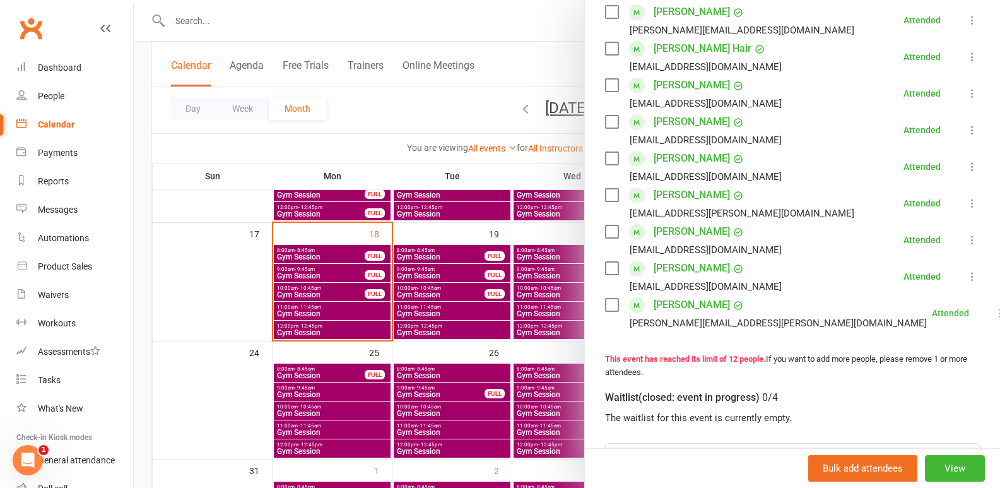
scroll to position [505, 0]
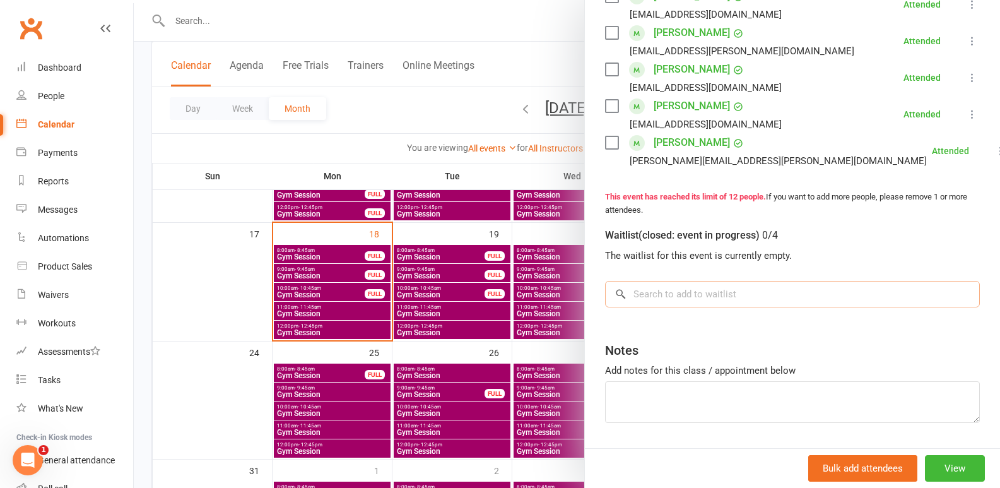
click at [780, 299] on input "search" at bounding box center [792, 294] width 375 height 27
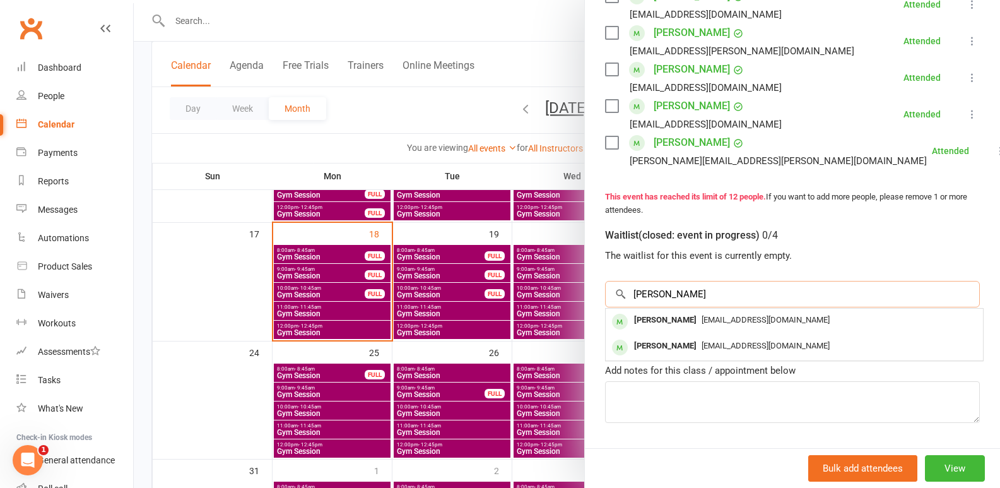
type input "[PERSON_NAME]"
click at [748, 312] on div "[EMAIL_ADDRESS][DOMAIN_NAME]" at bounding box center [794, 320] width 367 height 18
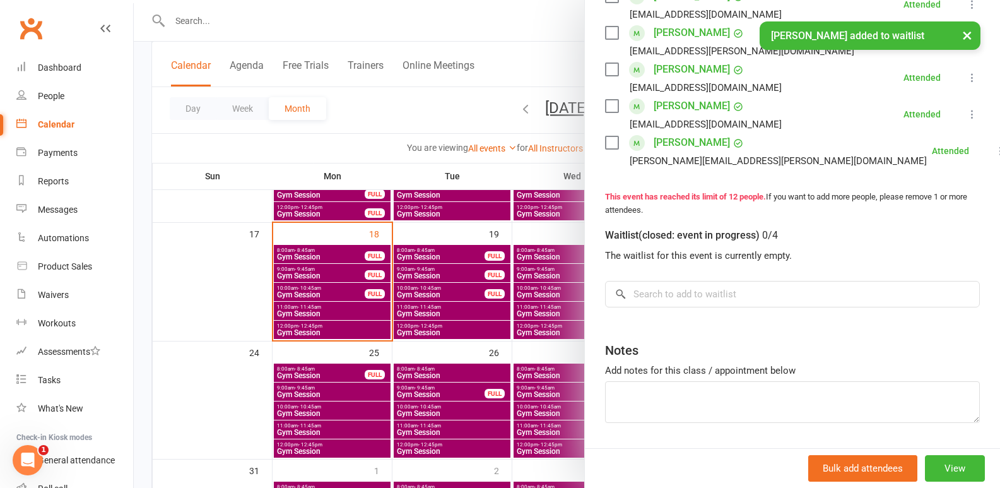
scroll to position [521, 0]
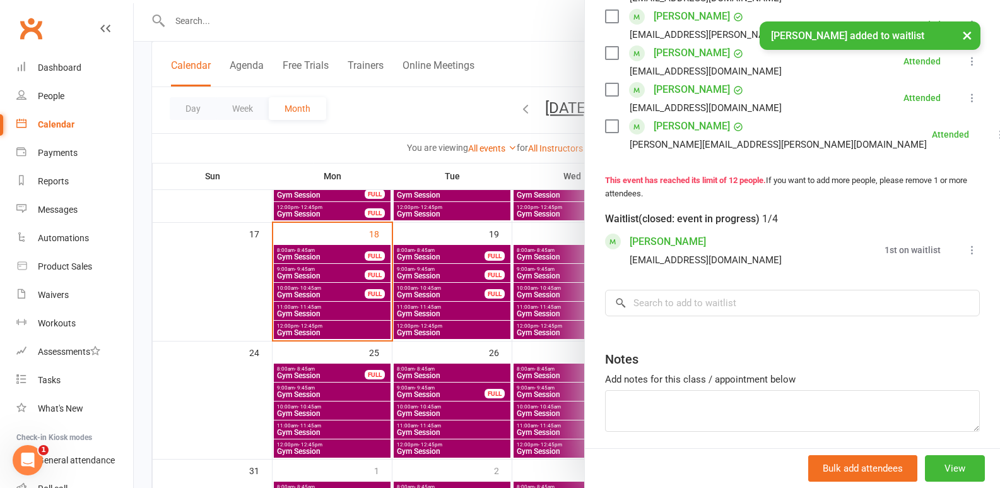
click at [966, 256] on icon at bounding box center [972, 250] width 13 height 13
click at [904, 287] on link "Book now" at bounding box center [912, 274] width 136 height 25
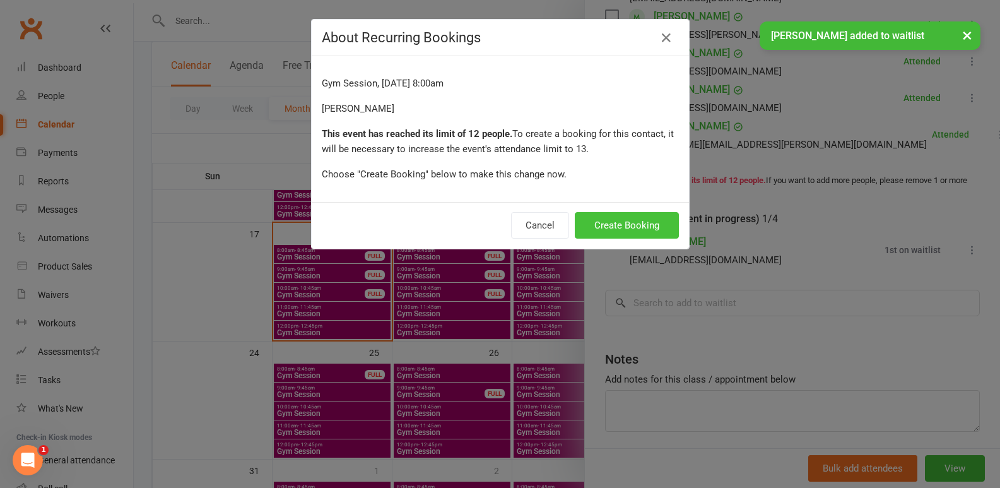
click at [638, 225] on button "Create Booking" at bounding box center [627, 225] width 104 height 27
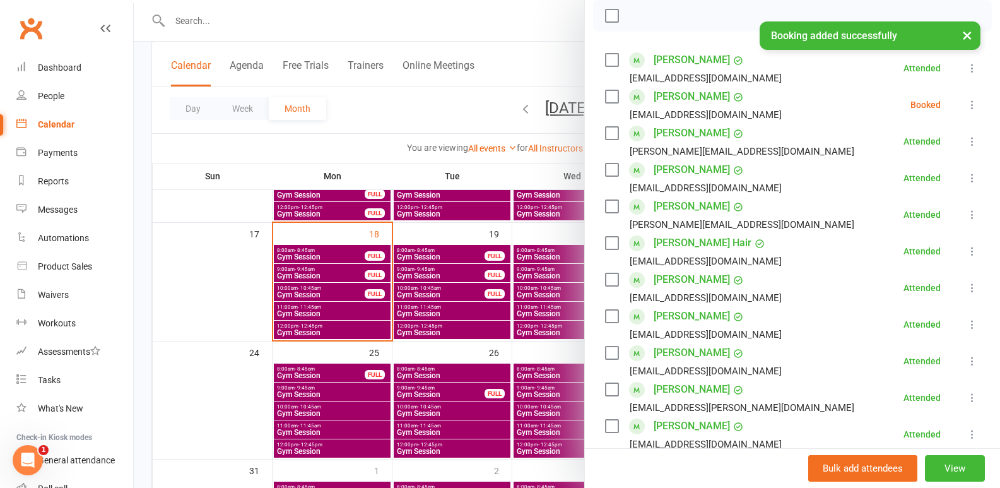
scroll to position [163, 0]
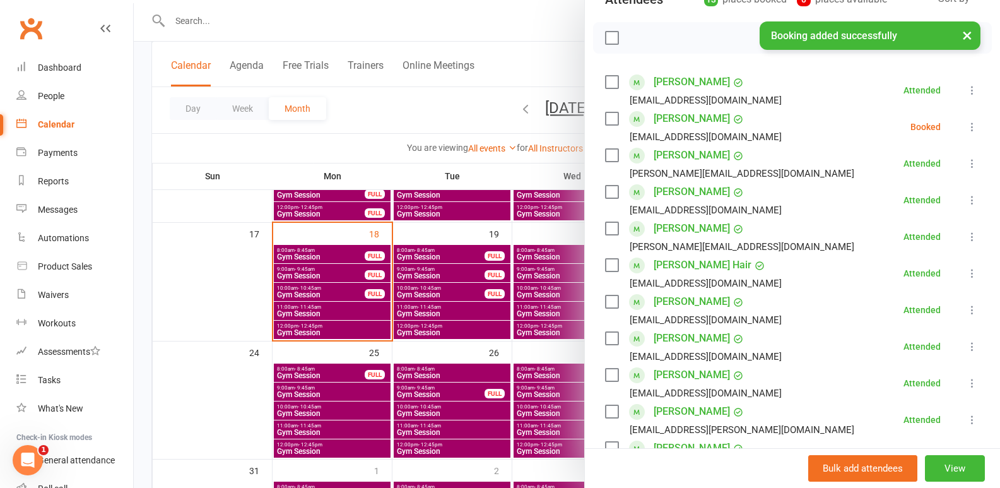
click at [966, 131] on icon at bounding box center [972, 127] width 13 height 13
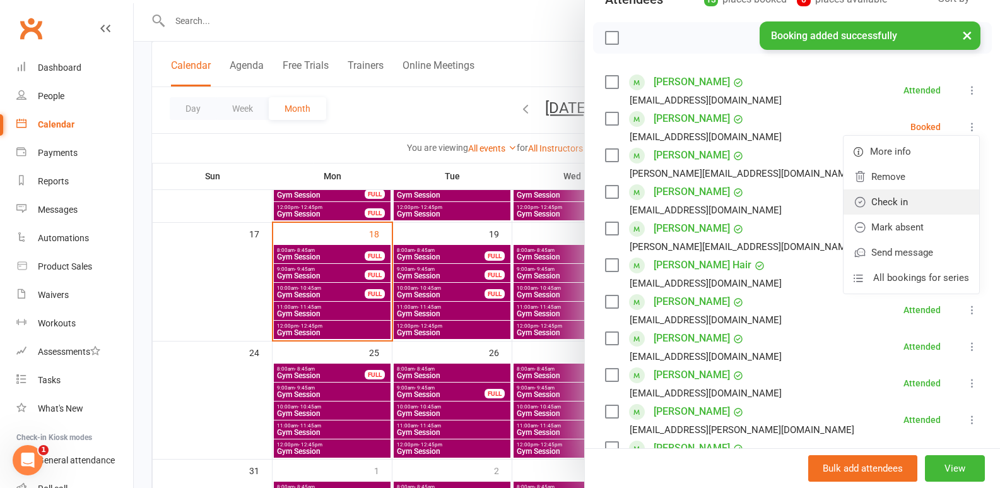
drag, startPoint x: 906, startPoint y: 190, endPoint x: 875, endPoint y: 181, distance: 32.3
click at [906, 189] on link "Check in" at bounding box center [912, 201] width 136 height 25
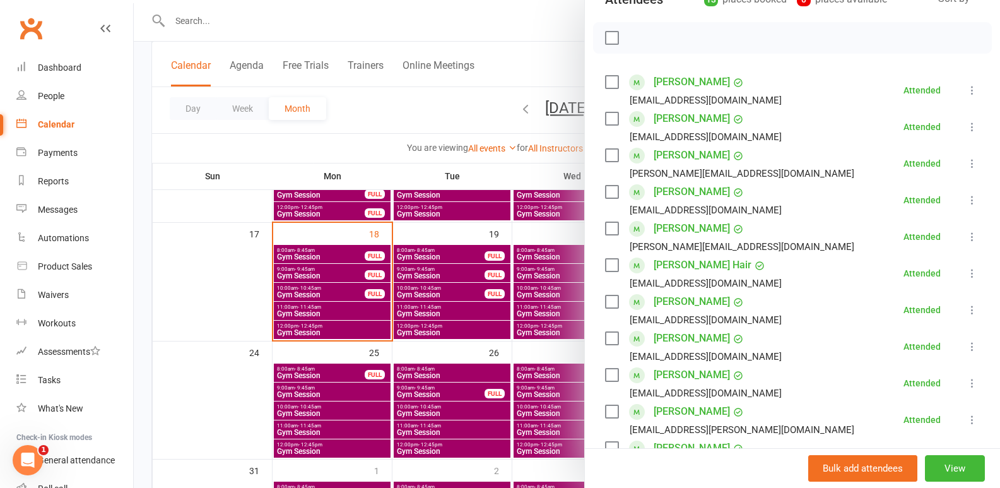
click at [654, 266] on link "[PERSON_NAME] Hair" at bounding box center [703, 265] width 98 height 20
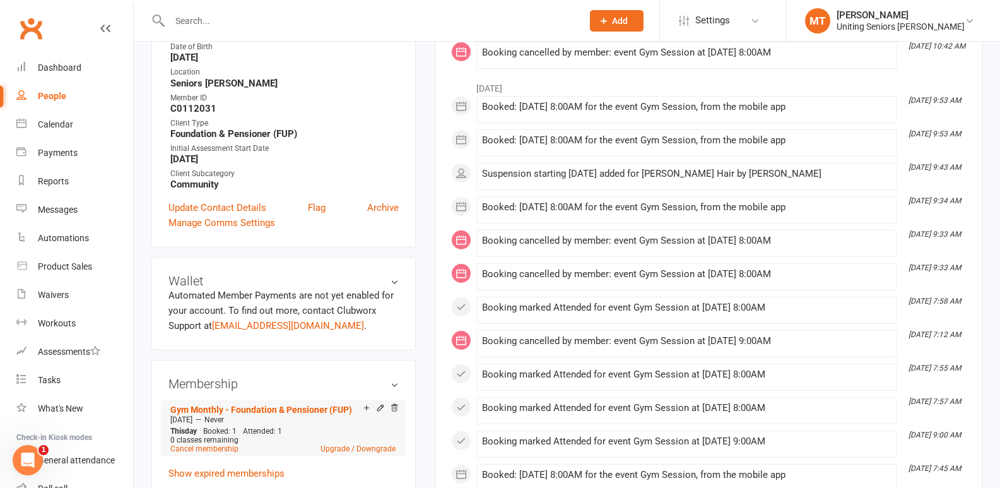
scroll to position [442, 0]
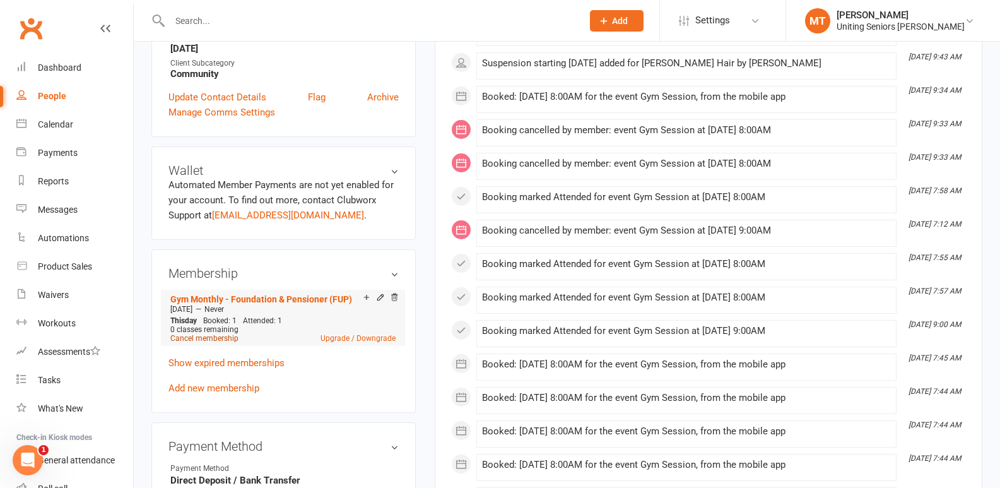
click at [211, 336] on link "Cancel membership" at bounding box center [204, 338] width 68 height 9
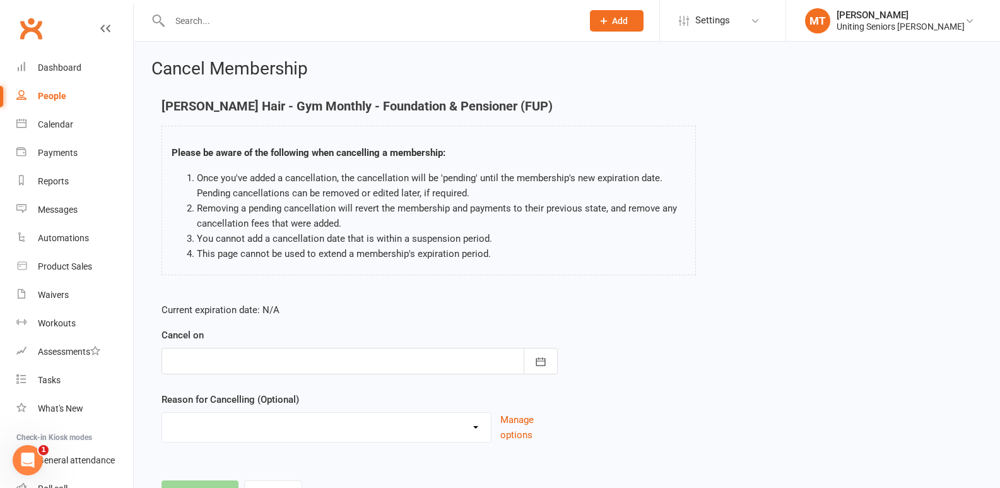
click at [248, 360] on div at bounding box center [360, 361] width 396 height 27
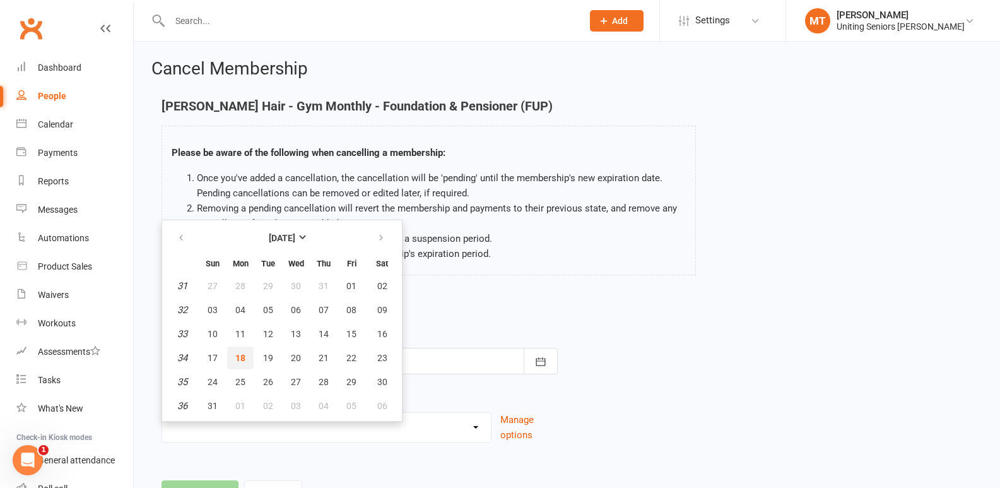
click at [250, 357] on button "18" at bounding box center [240, 358] width 27 height 23
type input "[DATE]"
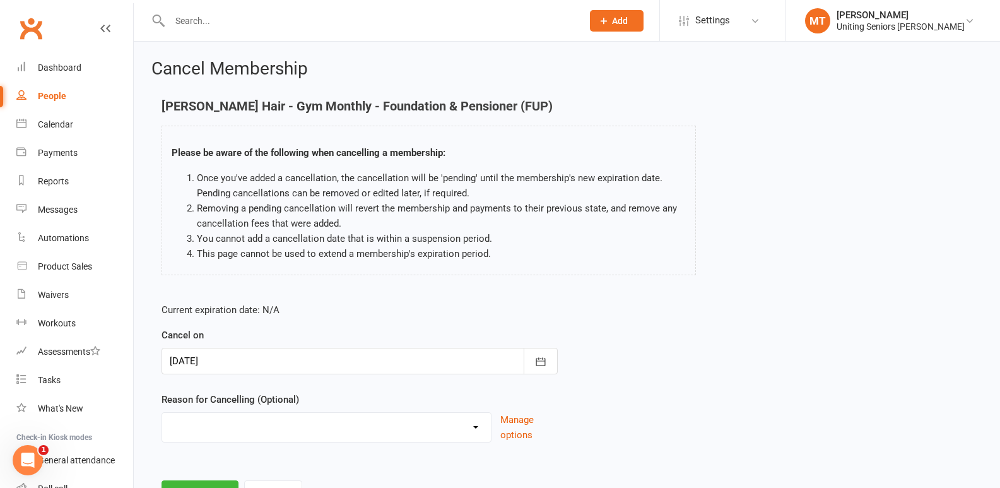
click at [292, 424] on select "Finish 10Vp Holiday Injury Other reason" at bounding box center [326, 425] width 329 height 25
select select "2"
click at [162, 413] on select "Finish 10Vp Holiday Injury Other reason" at bounding box center [326, 425] width 329 height 25
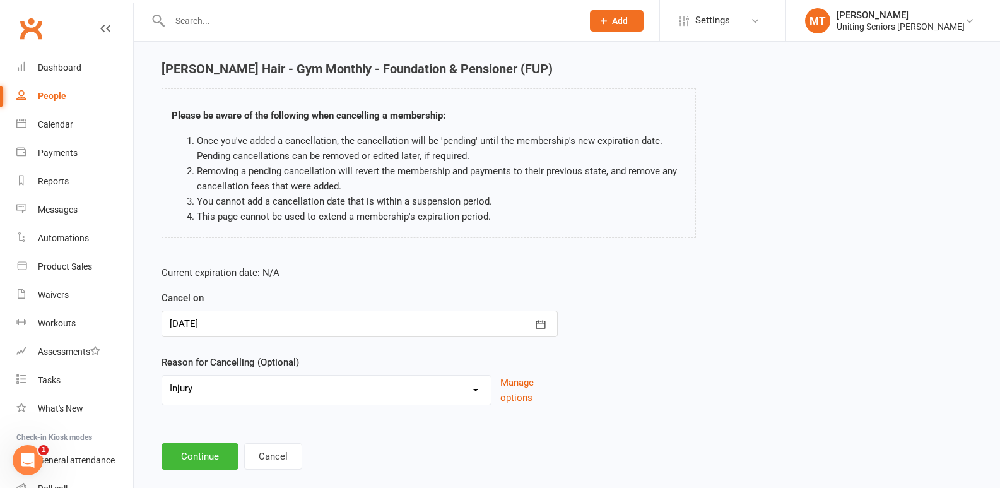
scroll to position [57, 0]
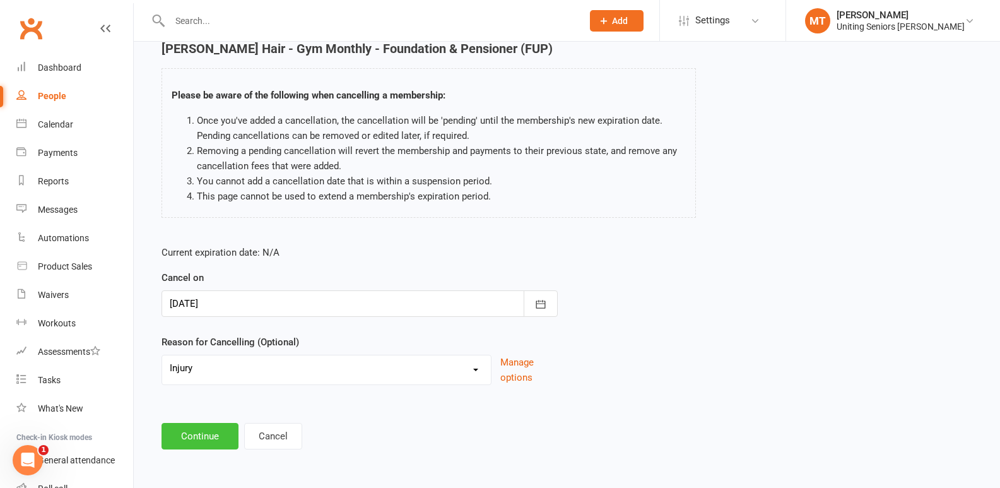
click at [224, 440] on button "Continue" at bounding box center [200, 436] width 77 height 27
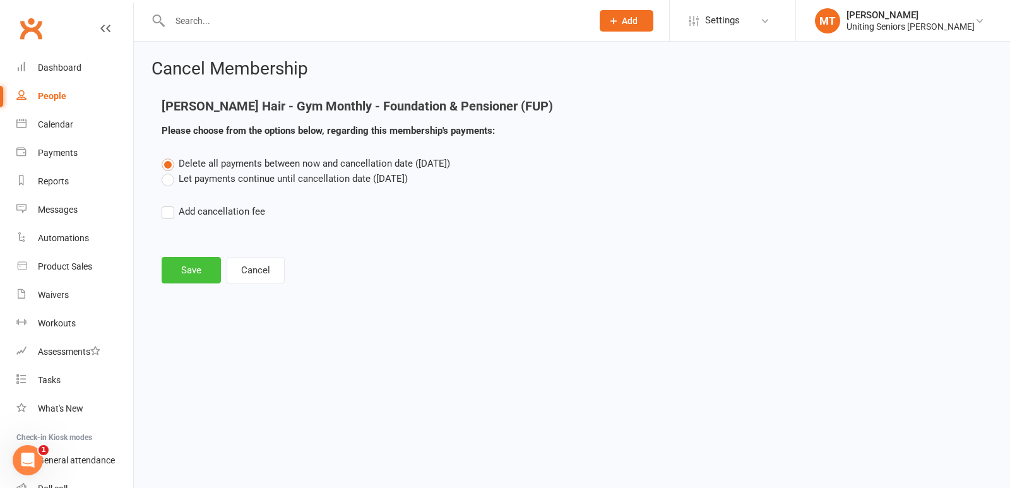
click at [193, 266] on button "Save" at bounding box center [191, 270] width 59 height 27
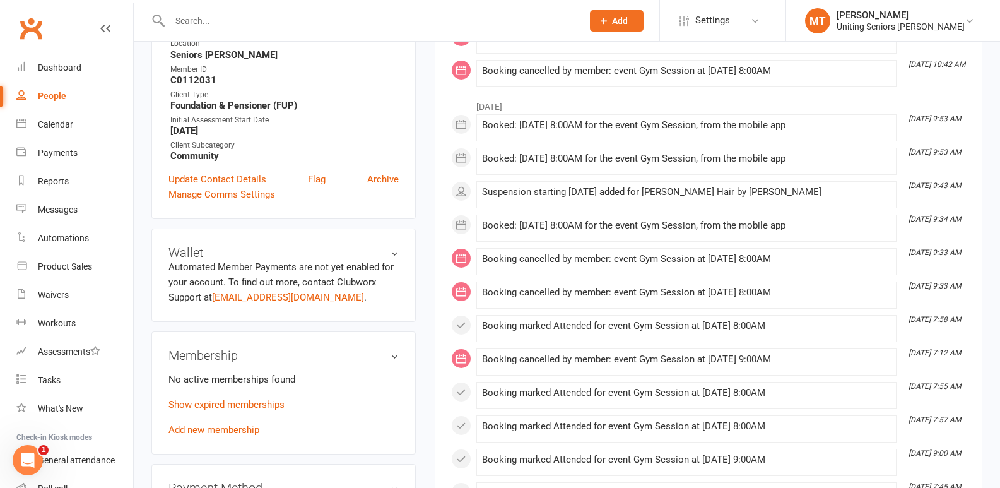
scroll to position [379, 0]
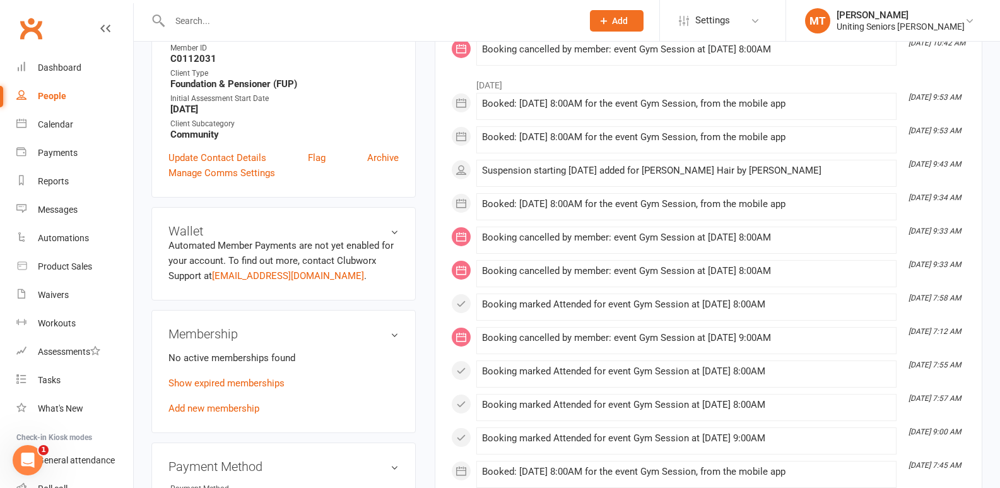
drag, startPoint x: 518, startPoint y: 305, endPoint x: 773, endPoint y: 302, distance: 254.4
click at [773, 302] on div "Booking marked Attended for event Gym Session at [DATE] 8:00AM" at bounding box center [686, 304] width 409 height 11
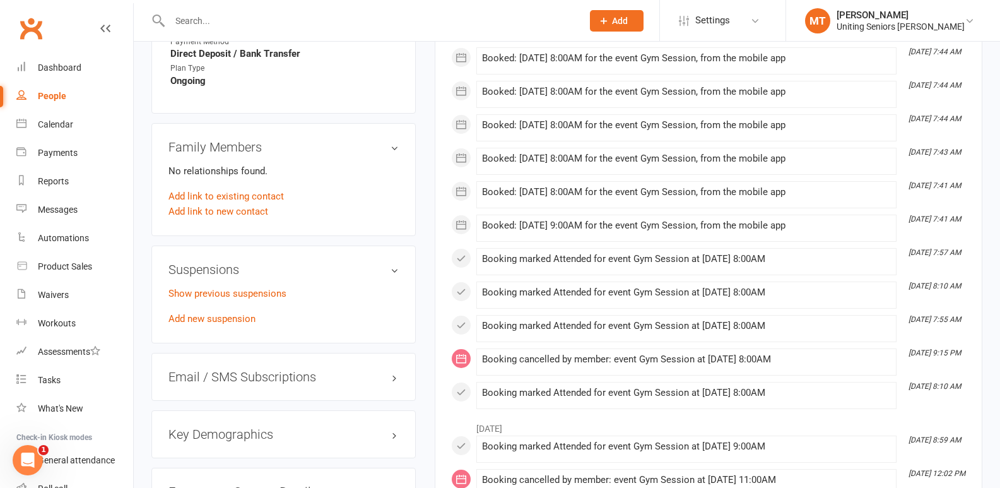
scroll to position [884, 0]
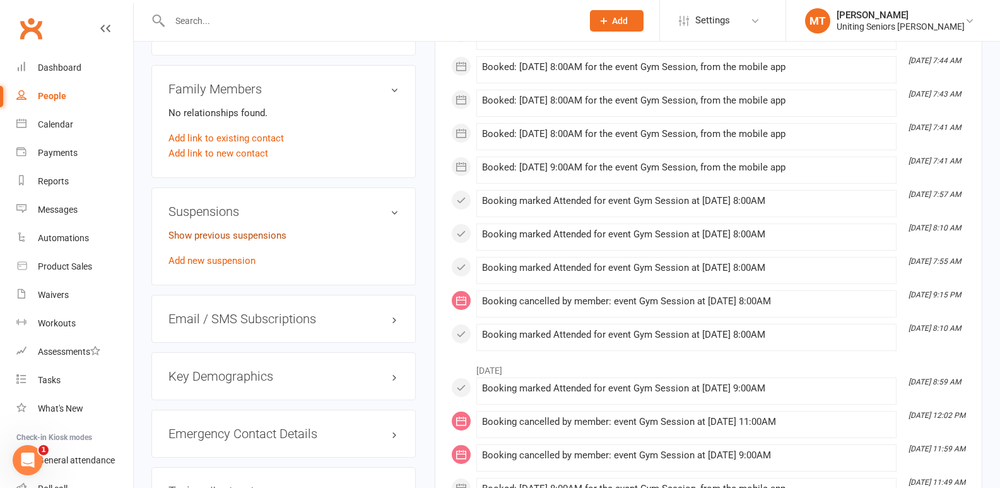
click at [239, 234] on link "Show previous suspensions" at bounding box center [228, 235] width 118 height 11
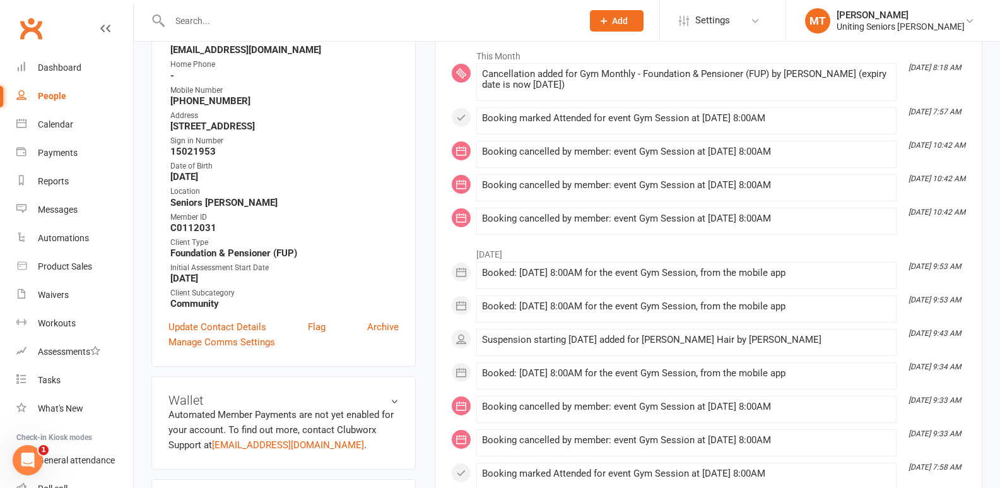
scroll to position [0, 0]
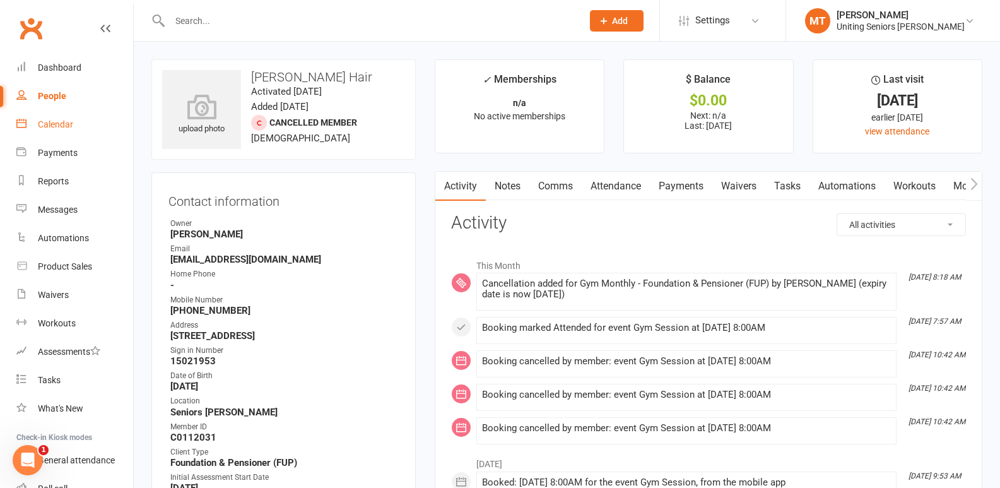
click at [65, 128] on div "Calendar" at bounding box center [55, 124] width 35 height 10
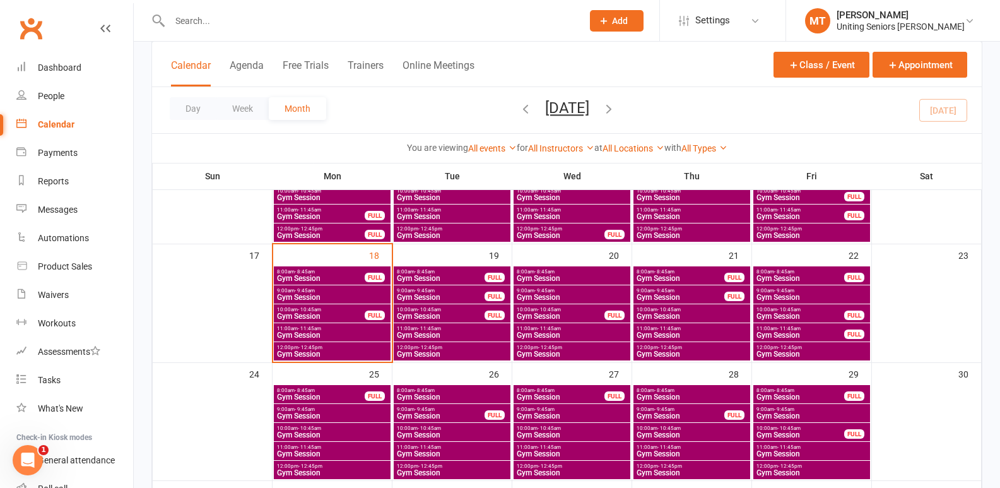
scroll to position [442, 0]
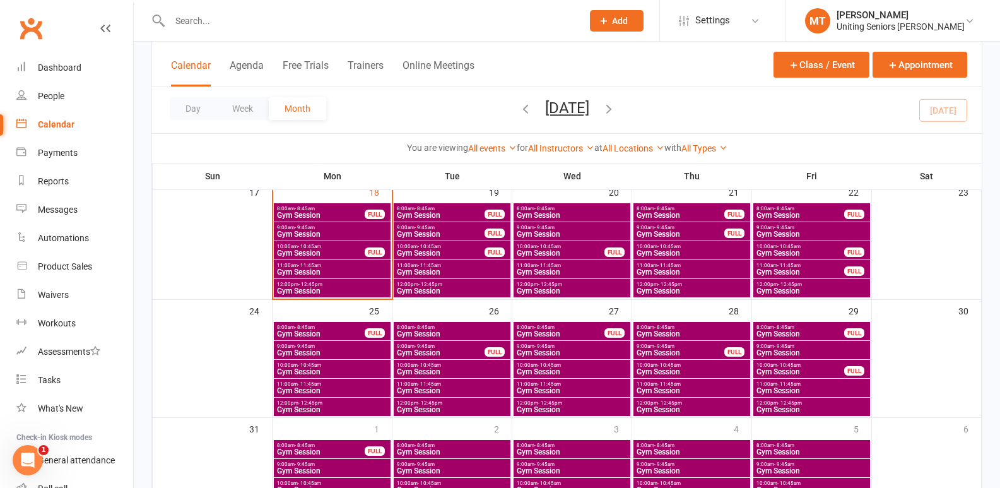
click at [365, 217] on div "FULL" at bounding box center [375, 214] width 20 height 9
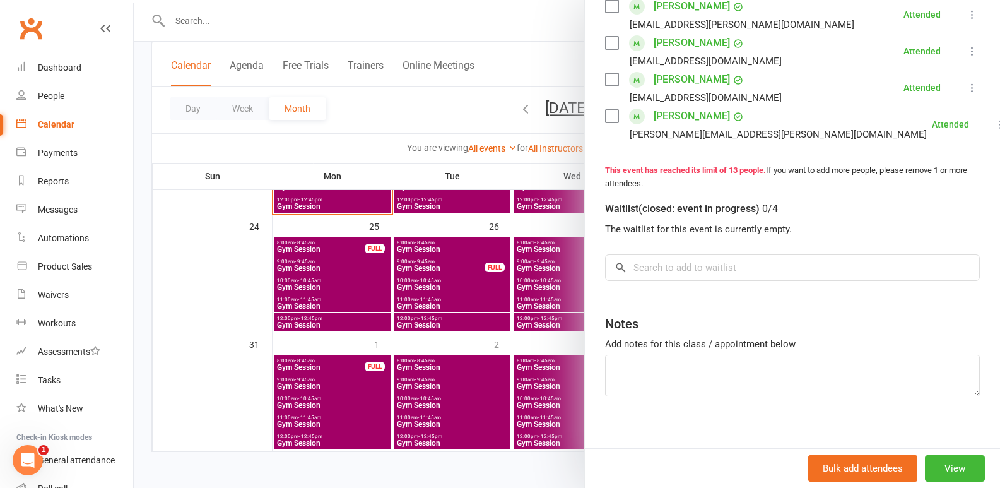
scroll to position [316, 0]
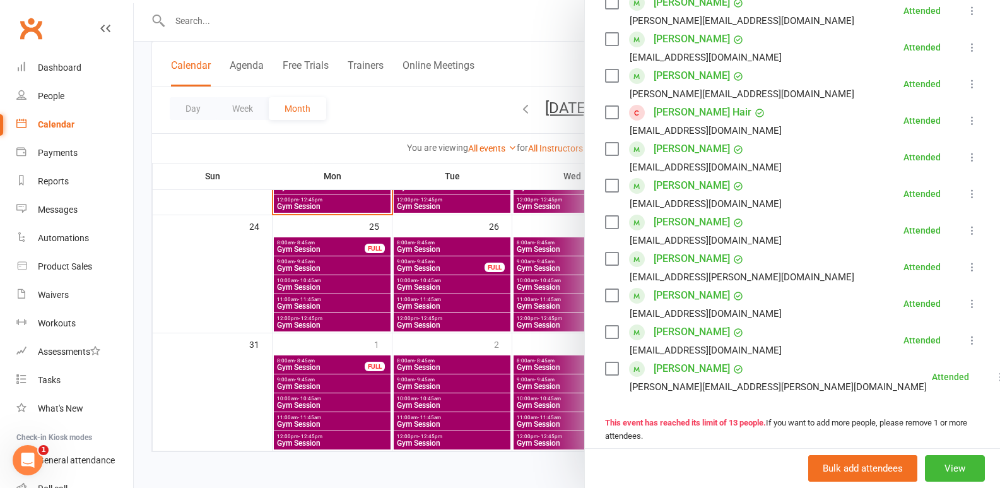
click at [230, 315] on div at bounding box center [567, 244] width 867 height 488
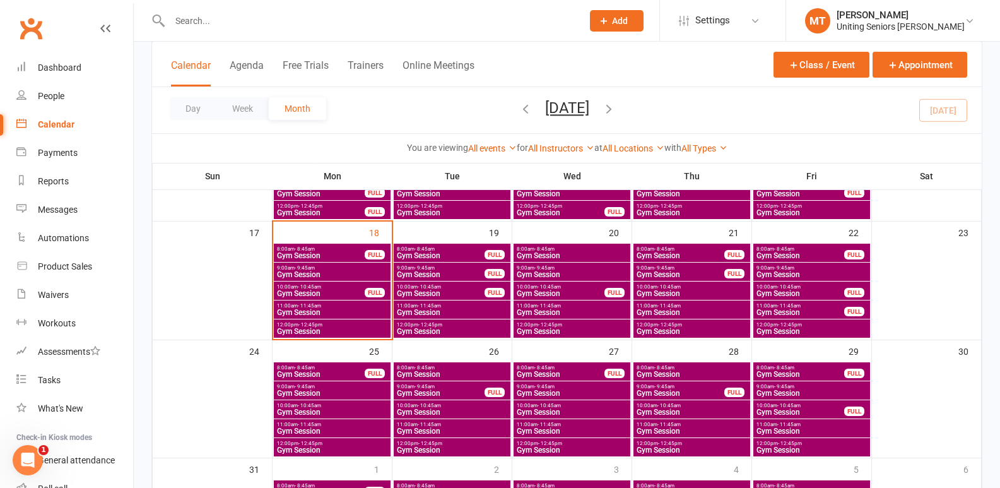
scroll to position [400, 0]
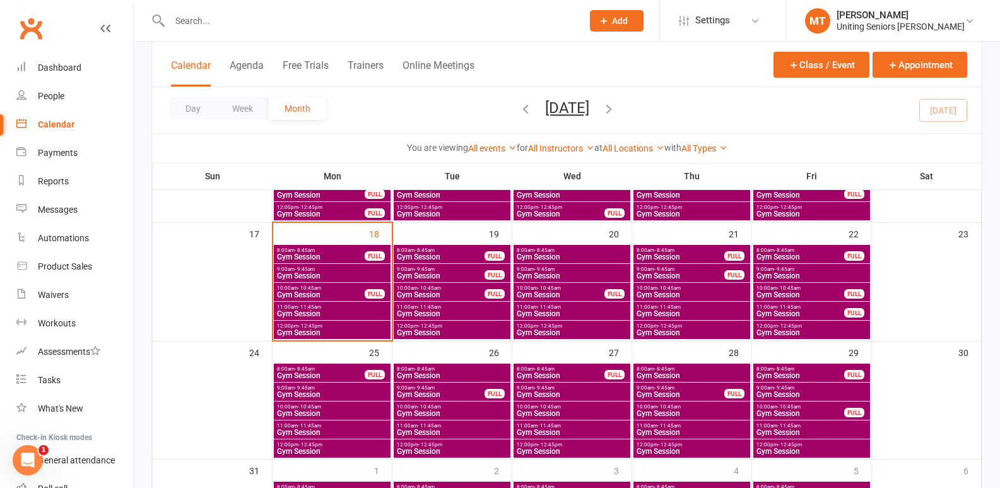
click at [319, 265] on div "9:00am - 9:45am Gym Session" at bounding box center [332, 273] width 117 height 18
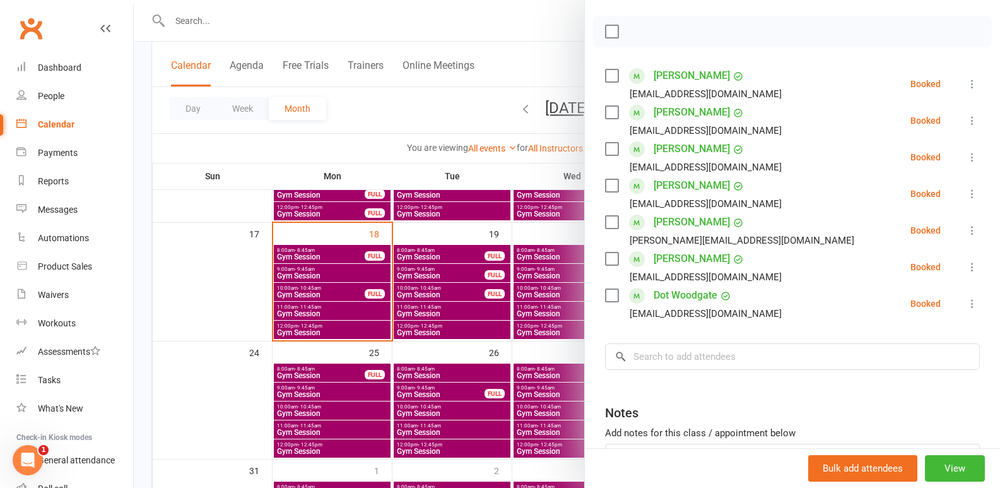
scroll to position [189, 0]
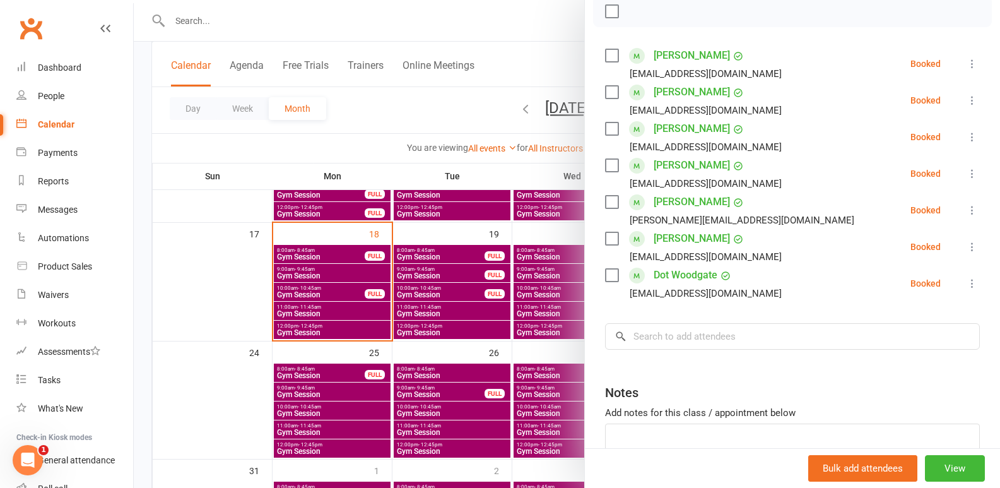
click at [451, 314] on div at bounding box center [567, 244] width 867 height 488
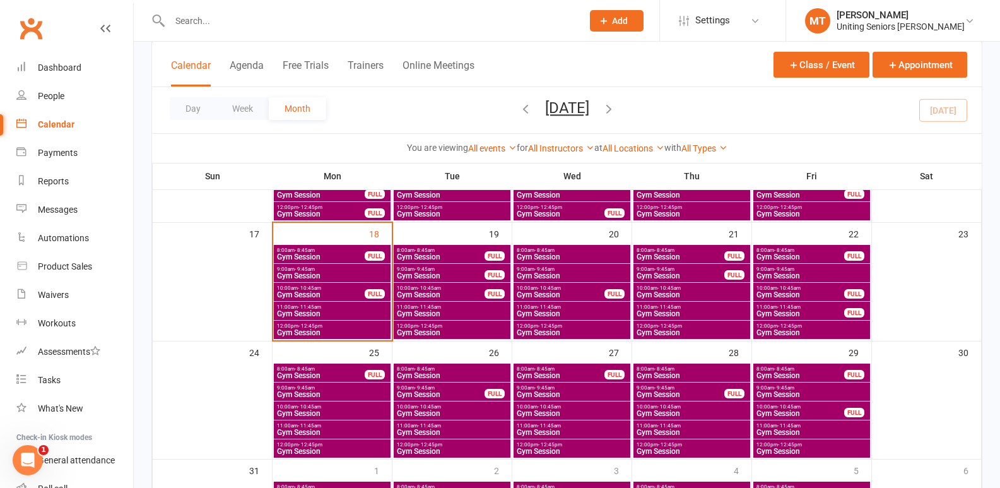
click at [365, 253] on div "FULL" at bounding box center [375, 255] width 20 height 9
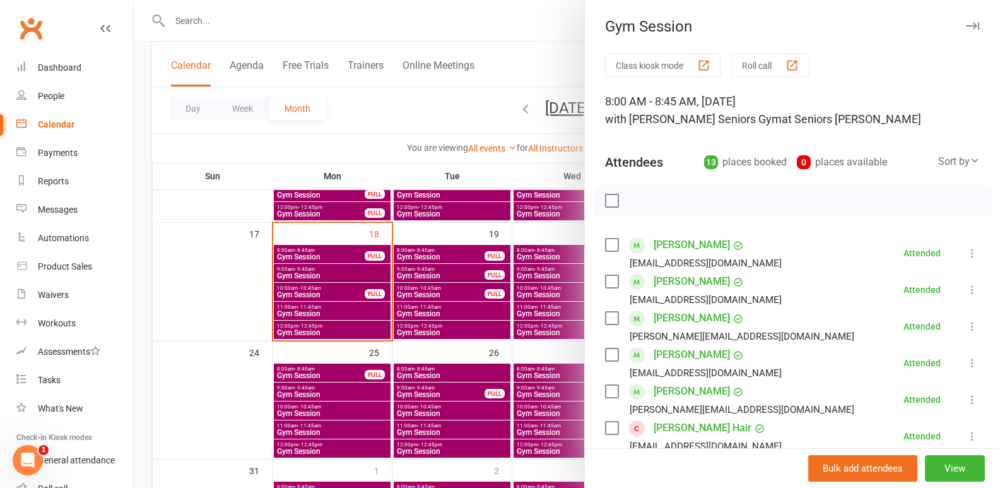
scroll to position [63, 0]
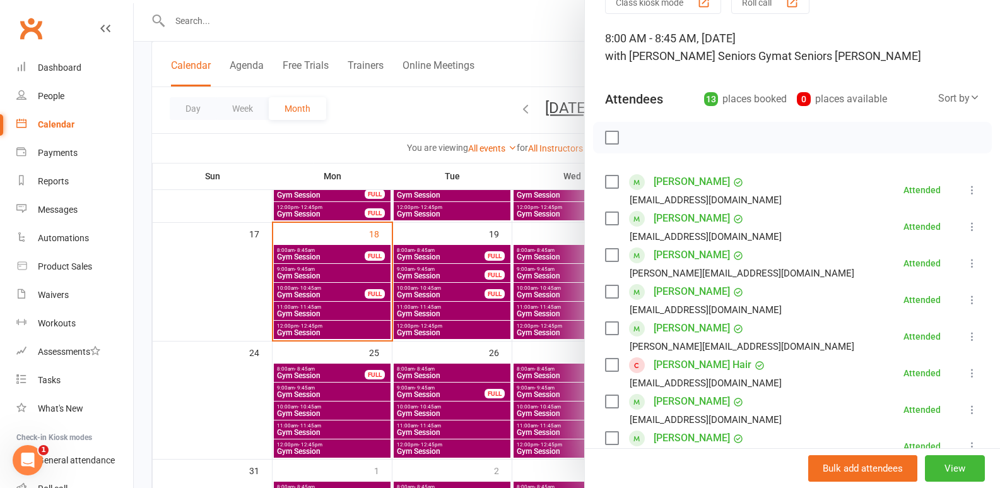
click at [401, 298] on div at bounding box center [567, 244] width 867 height 488
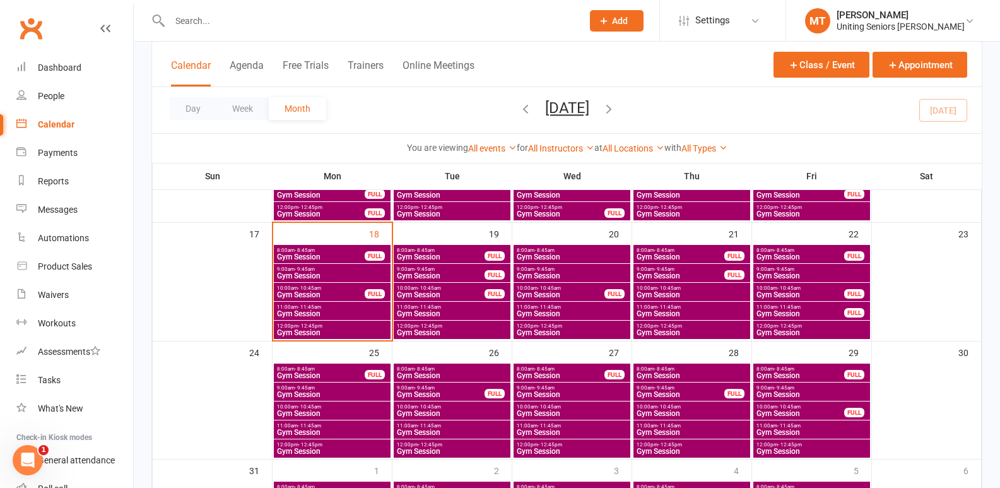
click at [361, 273] on span "Gym Session" at bounding box center [332, 276] width 112 height 8
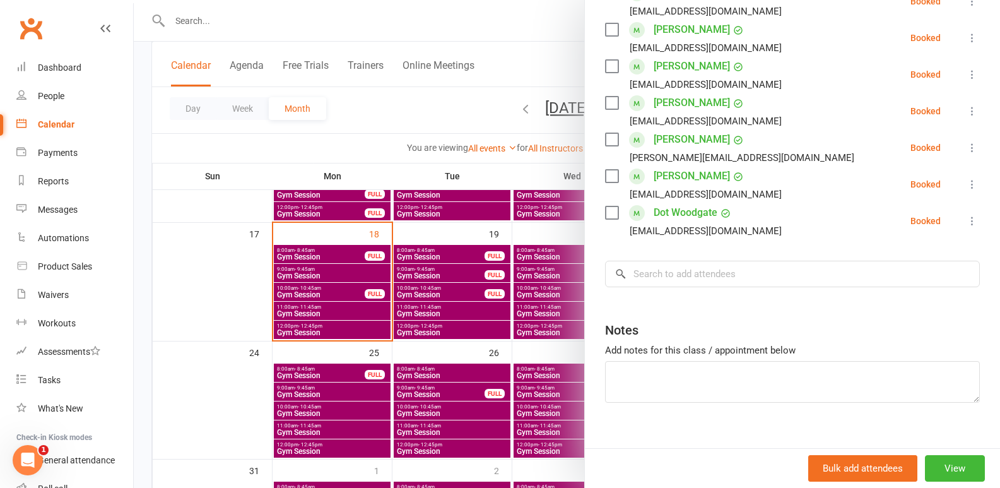
scroll to position [252, 0]
click at [438, 335] on div at bounding box center [567, 244] width 867 height 488
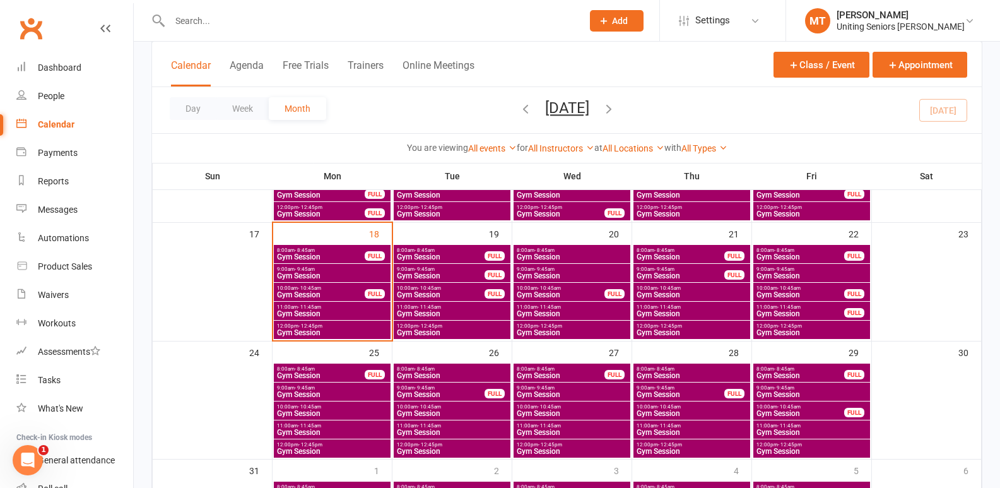
click at [360, 295] on span "Gym Session" at bounding box center [320, 295] width 89 height 8
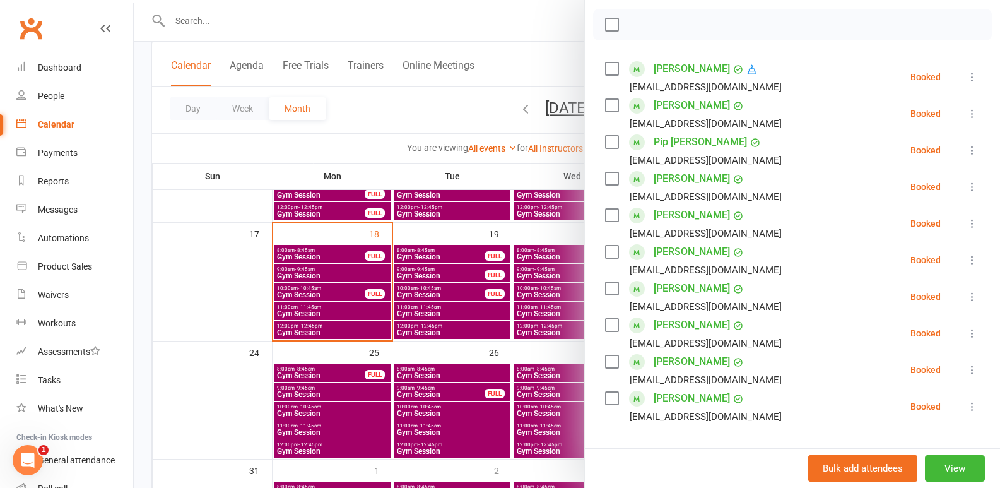
scroll to position [126, 0]
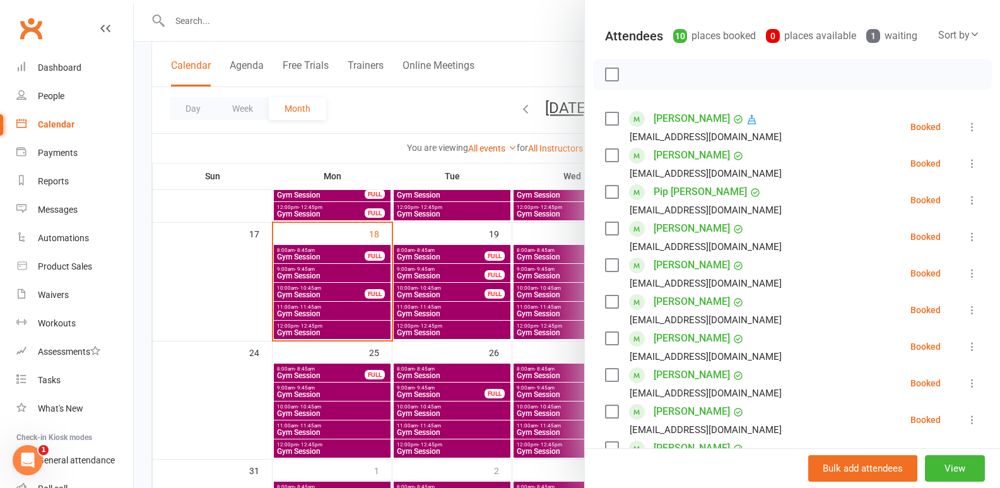
click at [473, 304] on div at bounding box center [567, 244] width 867 height 488
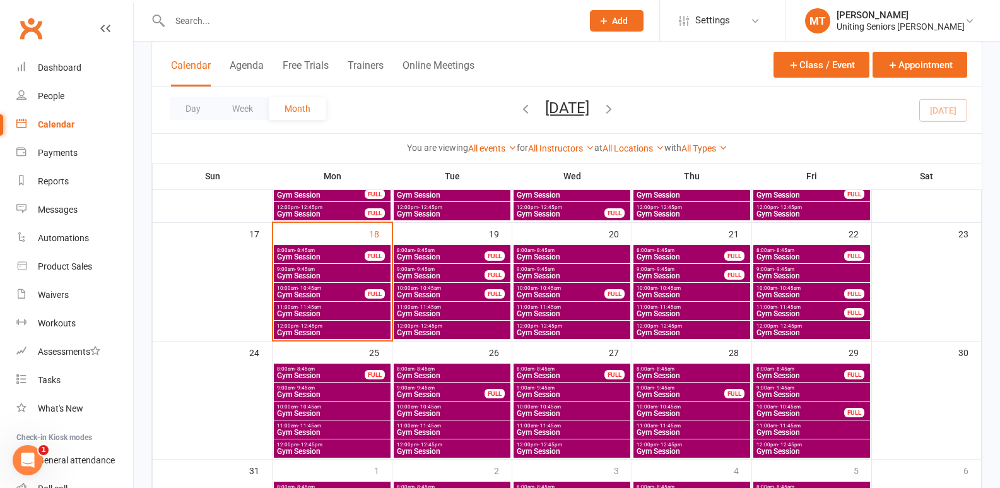
click at [375, 304] on span "11:00am - 11:45am" at bounding box center [332, 307] width 112 height 6
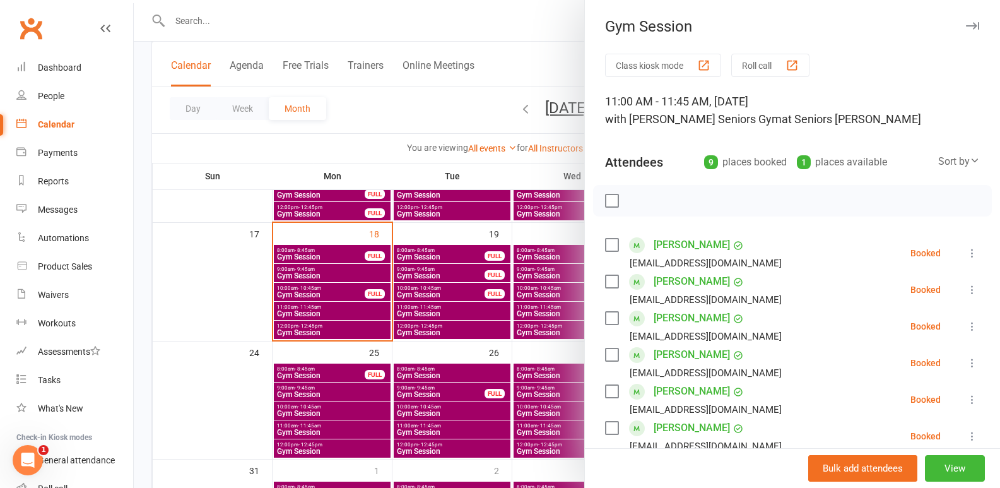
click at [352, 377] on div at bounding box center [567, 244] width 867 height 488
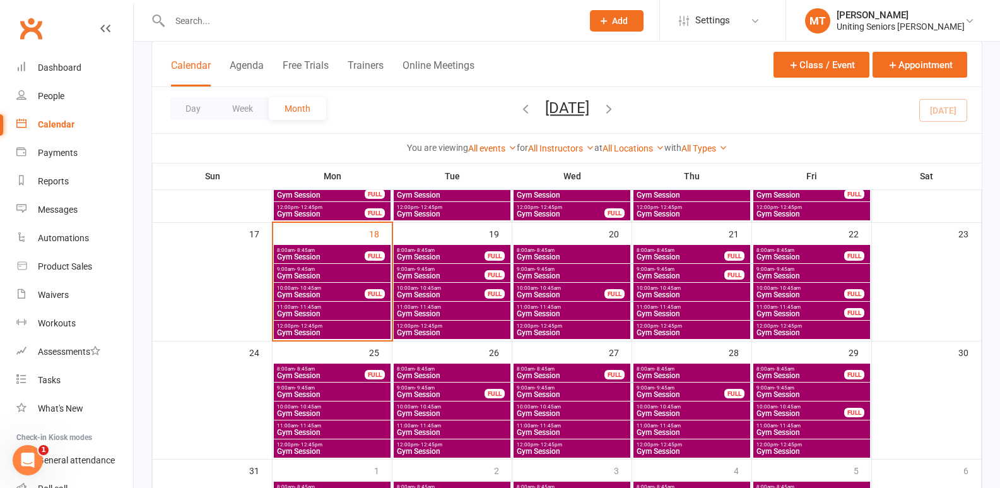
click at [378, 333] on span "Gym Session" at bounding box center [332, 333] width 112 height 8
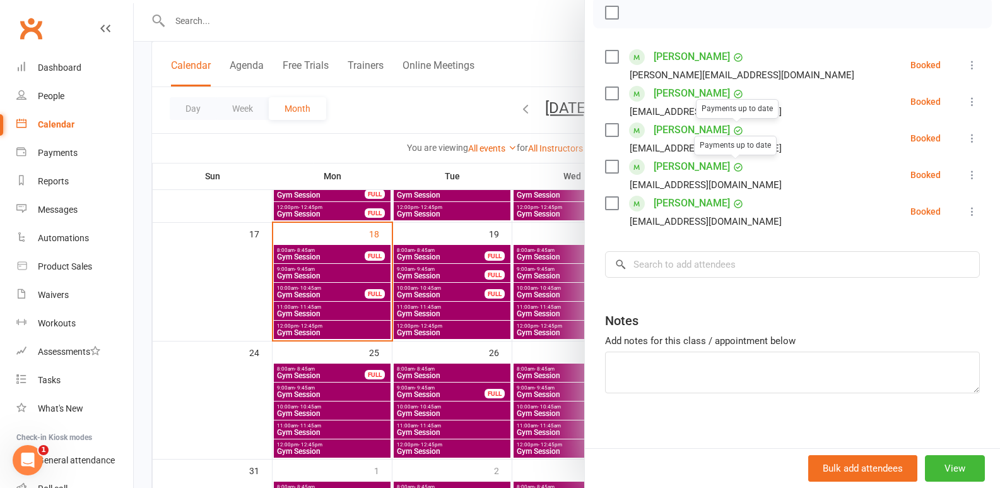
scroll to position [189, 0]
click at [417, 348] on div at bounding box center [567, 244] width 867 height 488
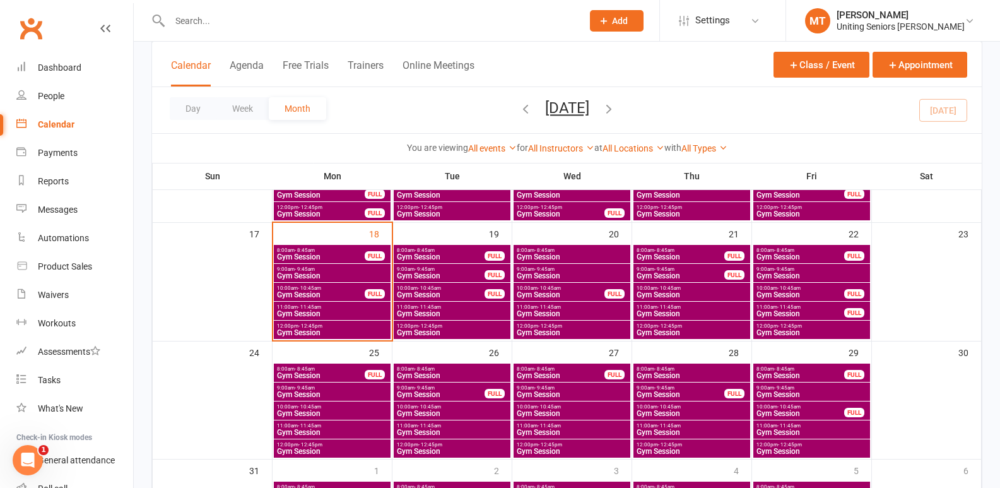
click at [383, 254] on div "FULL" at bounding box center [375, 255] width 20 height 9
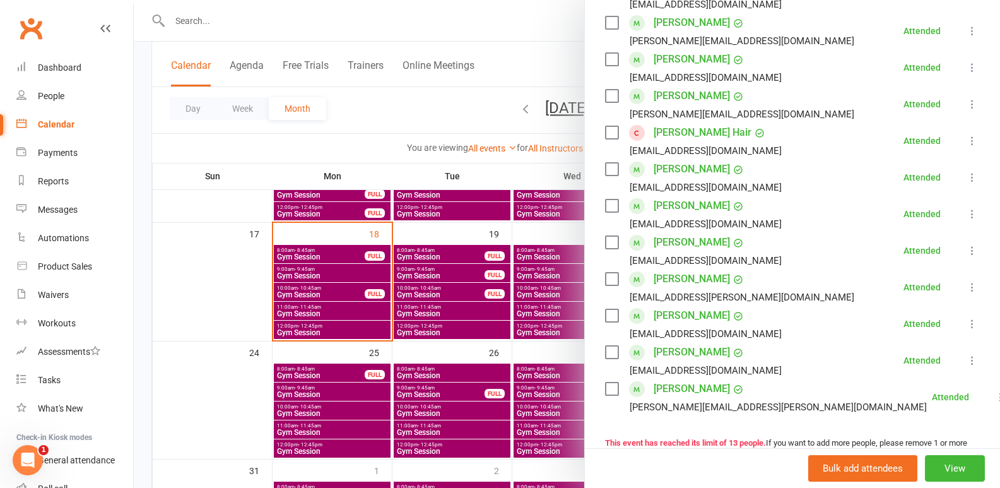
scroll to position [316, 0]
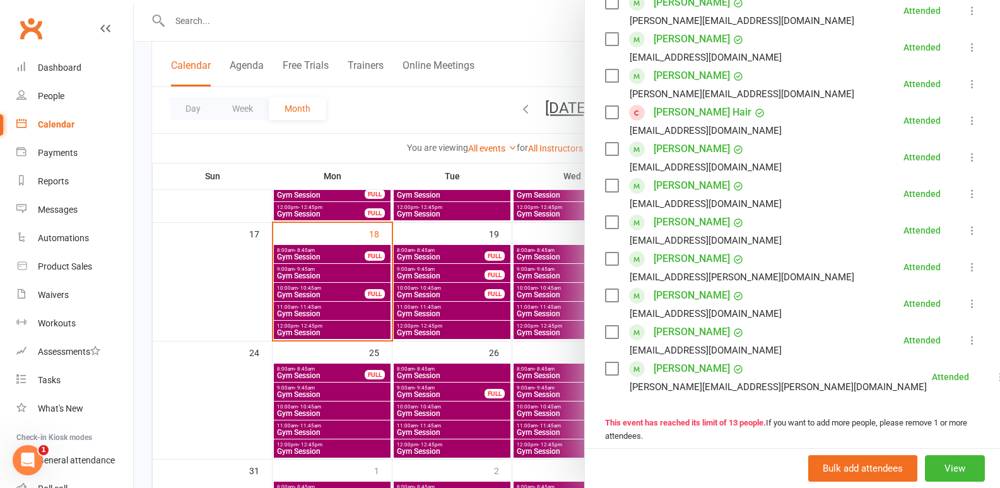
click at [436, 268] on div at bounding box center [567, 244] width 867 height 488
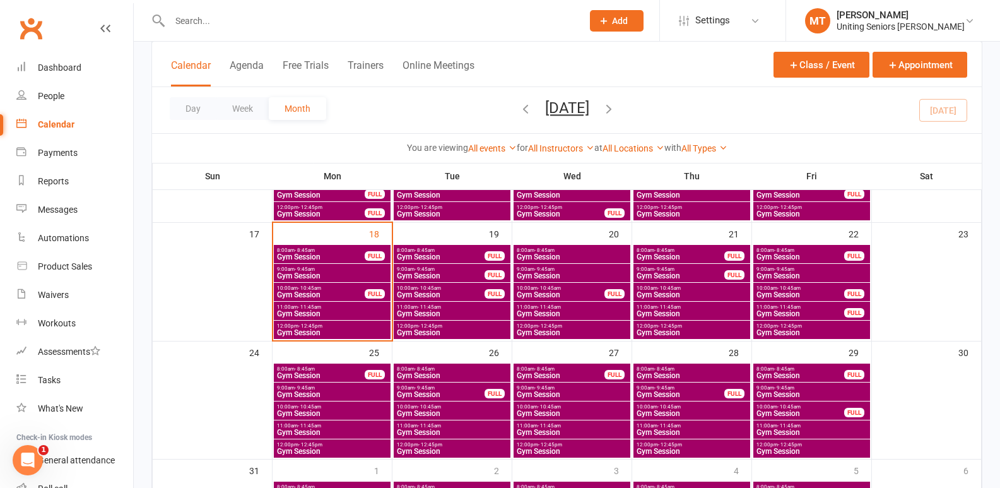
click at [372, 249] on div "8:00am - 8:45am Gym Session FULL" at bounding box center [332, 254] width 117 height 18
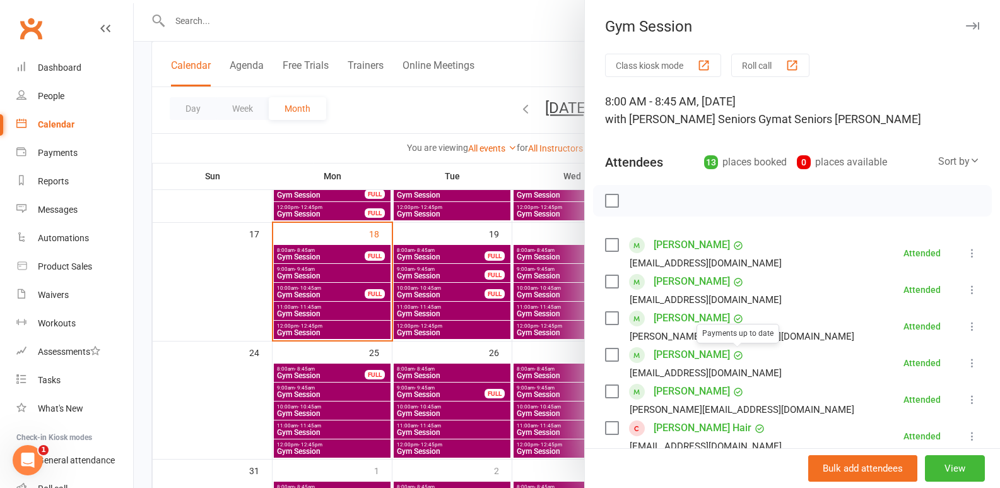
click at [482, 336] on div at bounding box center [567, 244] width 867 height 488
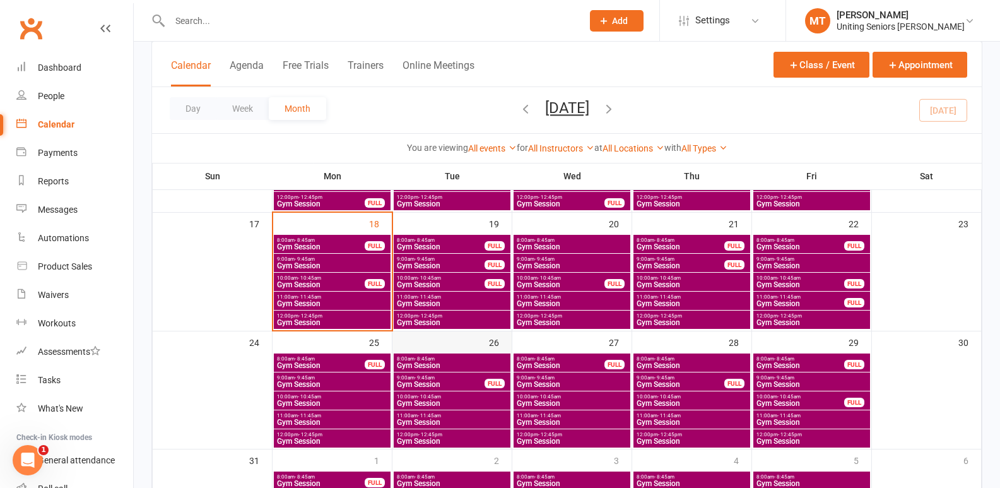
scroll to position [400, 0]
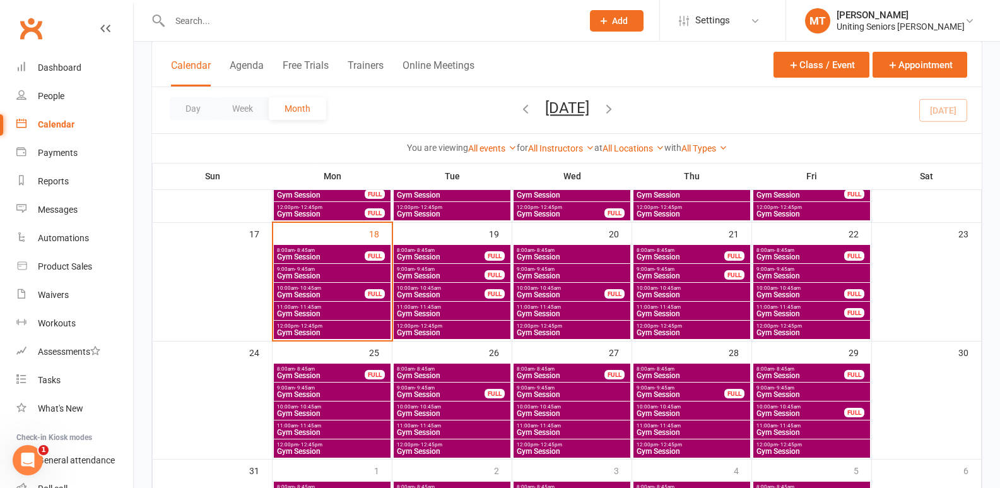
click at [480, 249] on span "8:00am - 8:45am" at bounding box center [440, 250] width 89 height 6
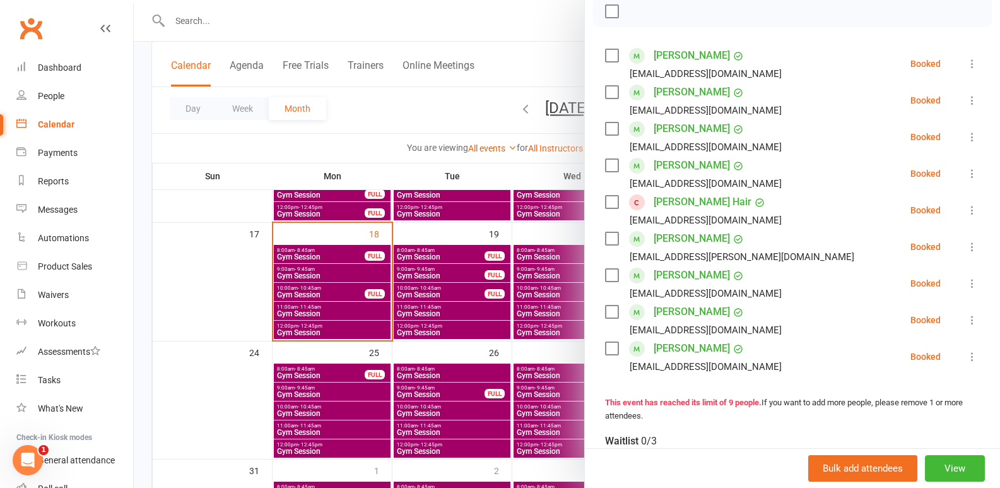
scroll to position [252, 0]
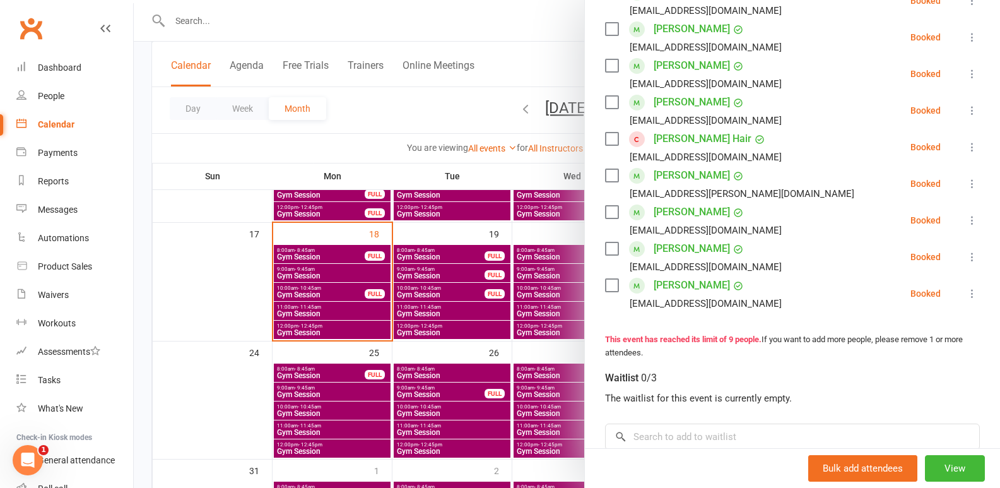
click at [966, 146] on icon at bounding box center [972, 147] width 13 height 13
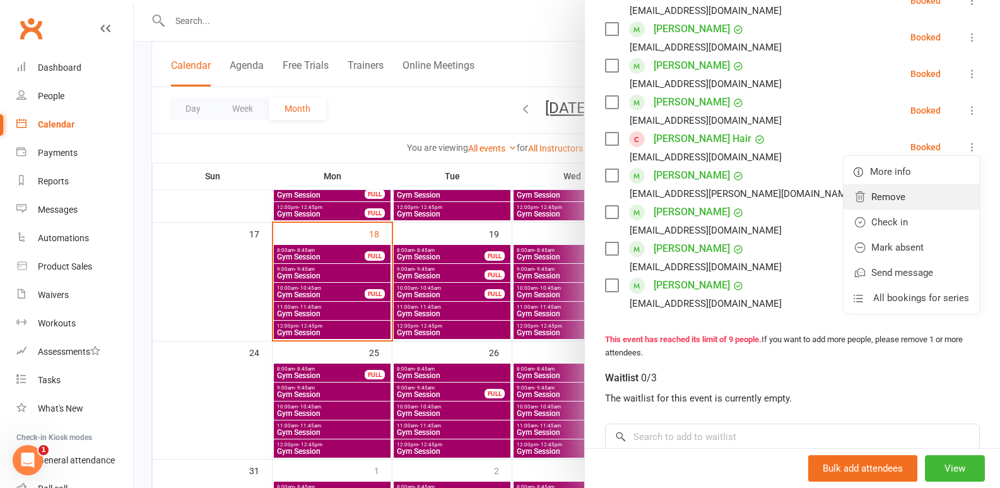
click at [887, 201] on link "Remove" at bounding box center [912, 196] width 136 height 25
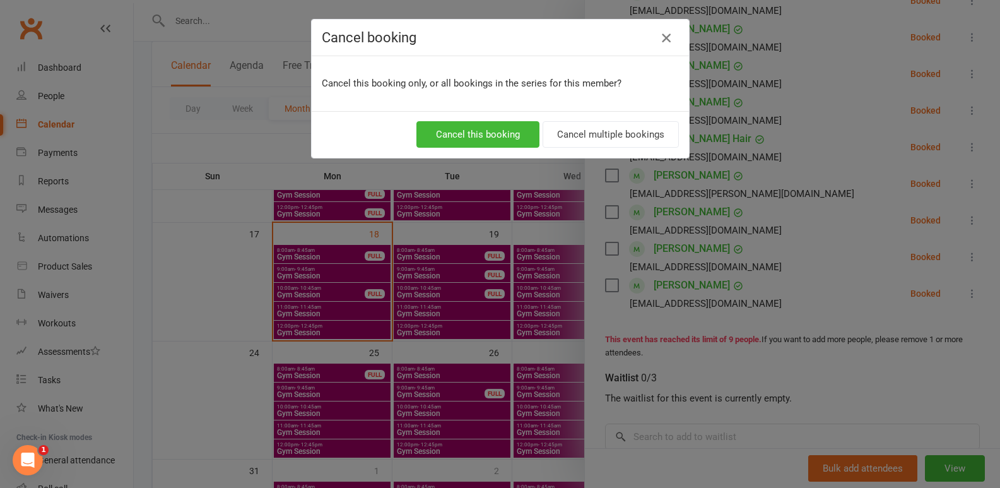
click at [666, 34] on icon "button" at bounding box center [666, 37] width 15 height 15
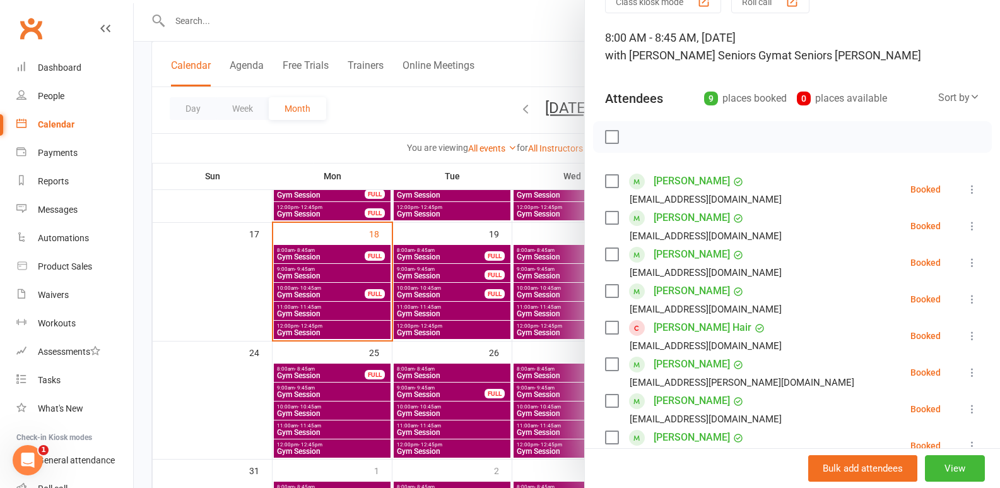
scroll to position [63, 0]
drag, startPoint x: 428, startPoint y: 316, endPoint x: 442, endPoint y: 282, distance: 37.0
click at [429, 316] on div at bounding box center [567, 244] width 867 height 488
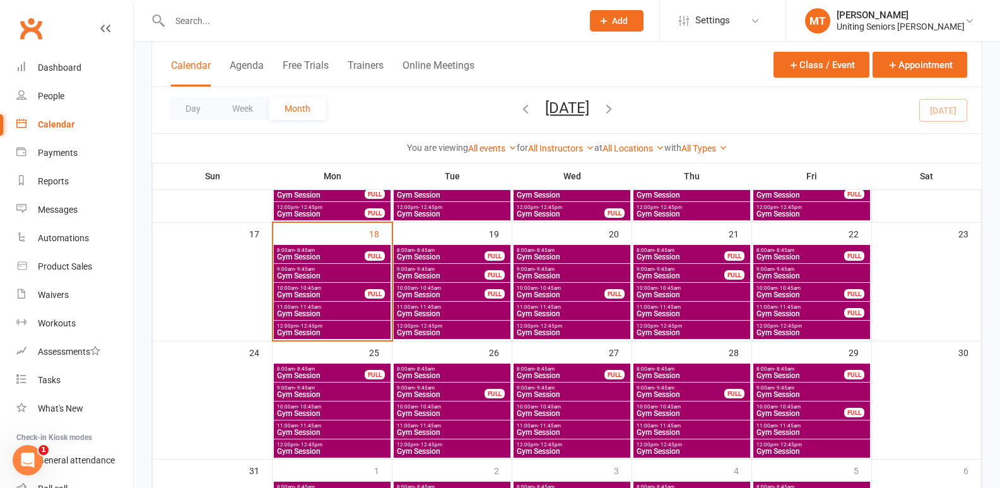
click at [453, 259] on span "Gym Session" at bounding box center [440, 257] width 89 height 8
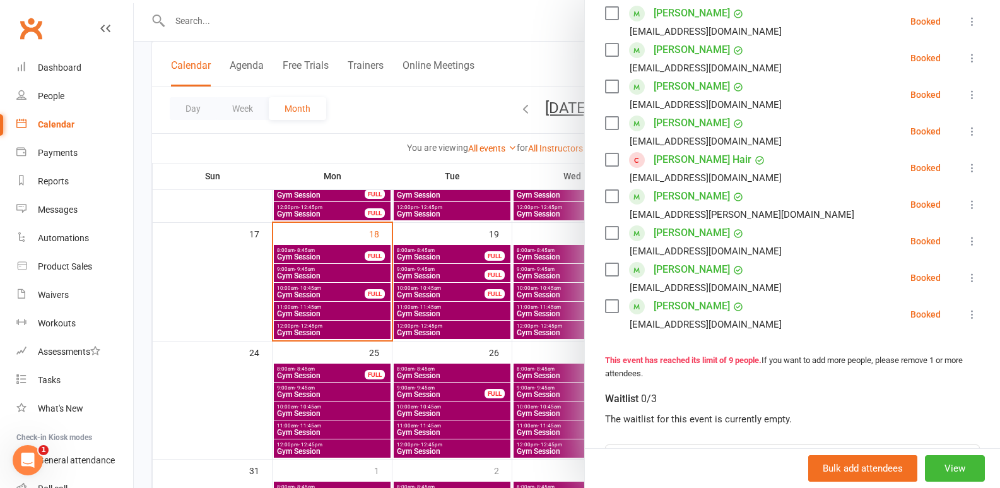
scroll to position [252, 0]
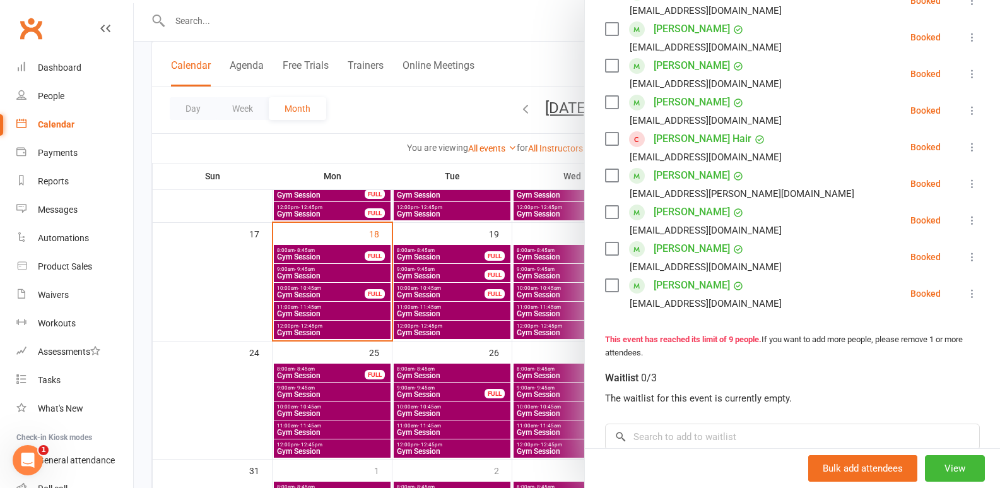
click at [463, 249] on div at bounding box center [567, 244] width 867 height 488
